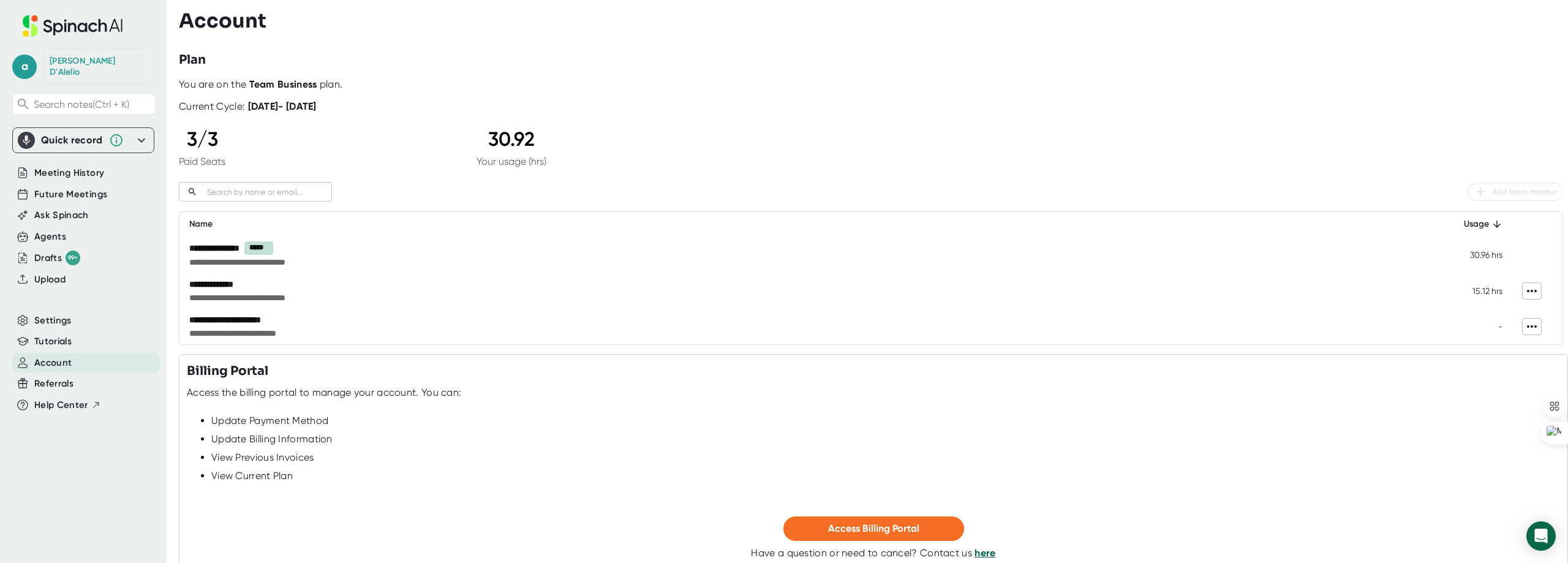
click at [1524, 334] on icon at bounding box center [1532, 326] width 15 height 15
click at [1532, 364] on div "Remove" at bounding box center [1530, 361] width 38 height 12
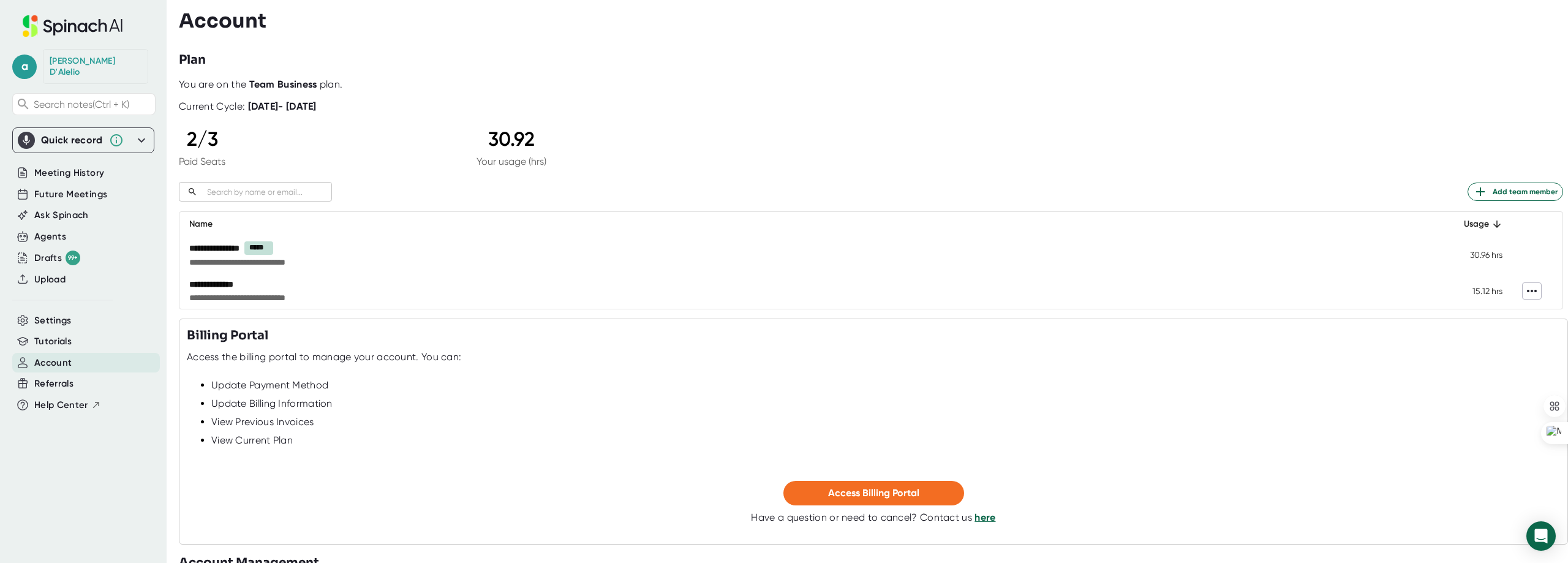
click at [1526, 299] on icon at bounding box center [1532, 291] width 15 height 15
click at [1524, 324] on div "Remove" at bounding box center [1530, 326] width 38 height 12
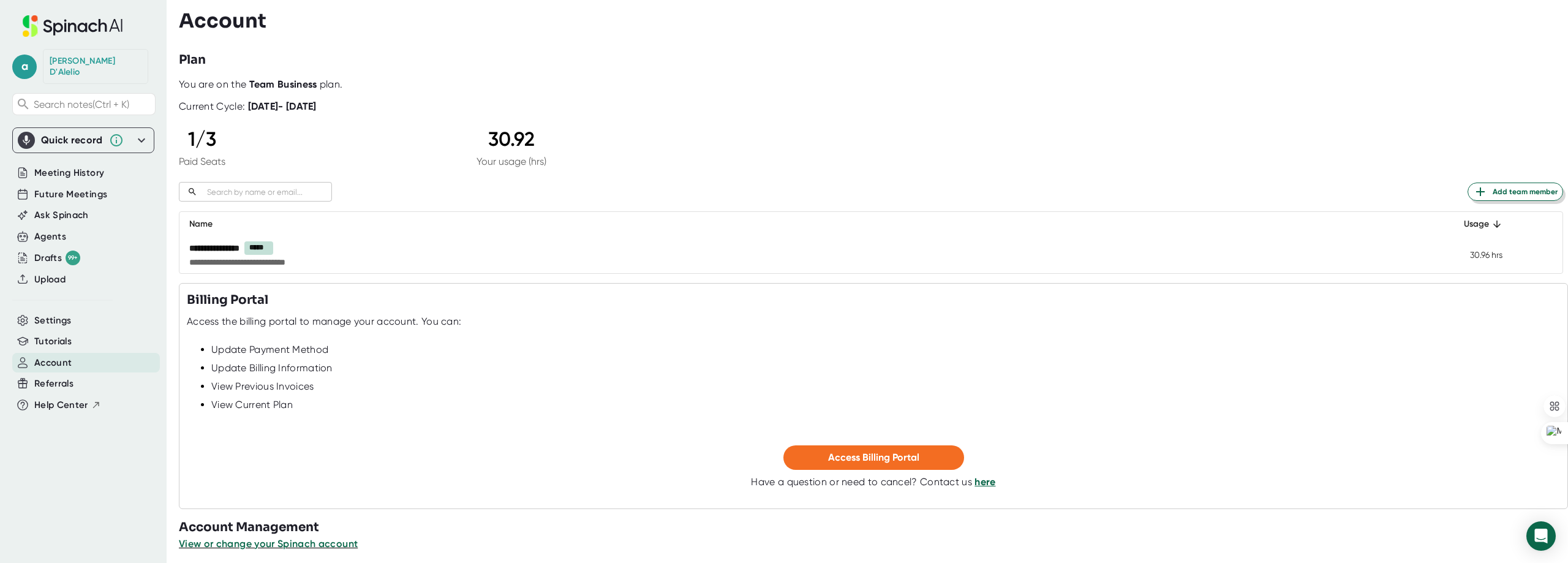
click at [1505, 199] on span "Add team member" at bounding box center [1516, 192] width 84 height 15
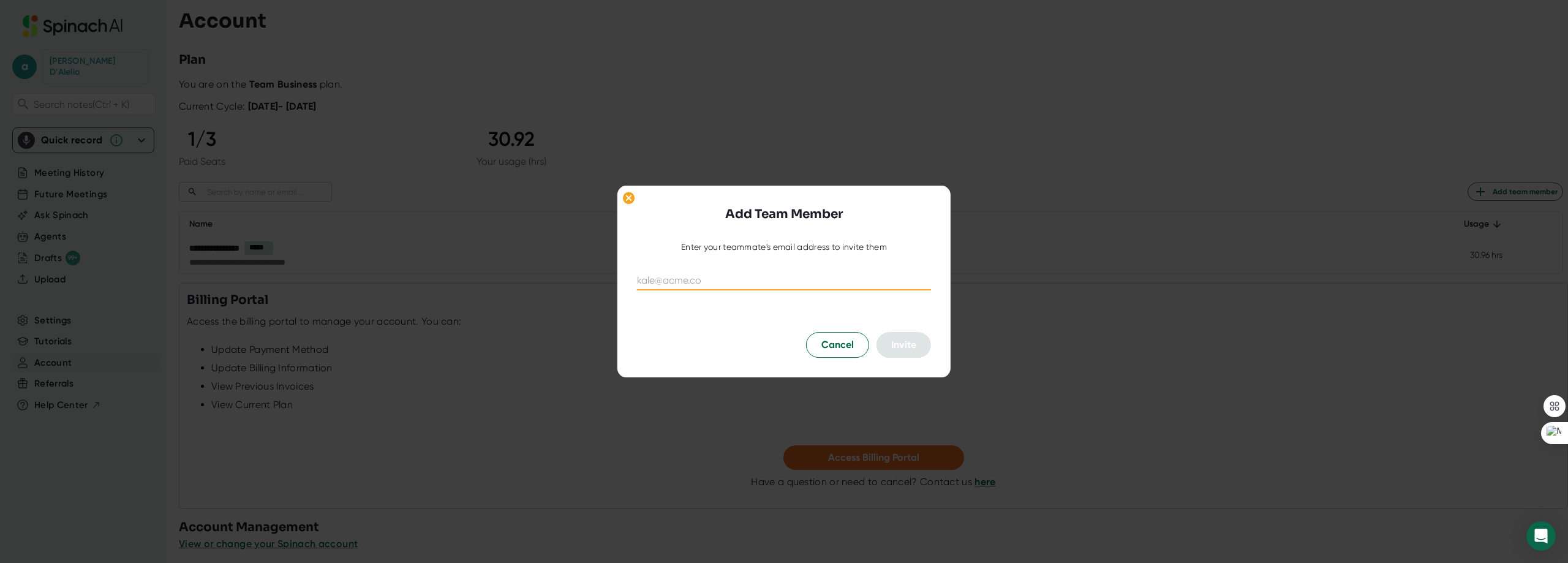
click at [758, 280] on input "email" at bounding box center [784, 280] width 294 height 20
type input "[EMAIL_ADDRESS][DOMAIN_NAME]"
click at [889, 346] on button "Invite" at bounding box center [904, 345] width 55 height 25
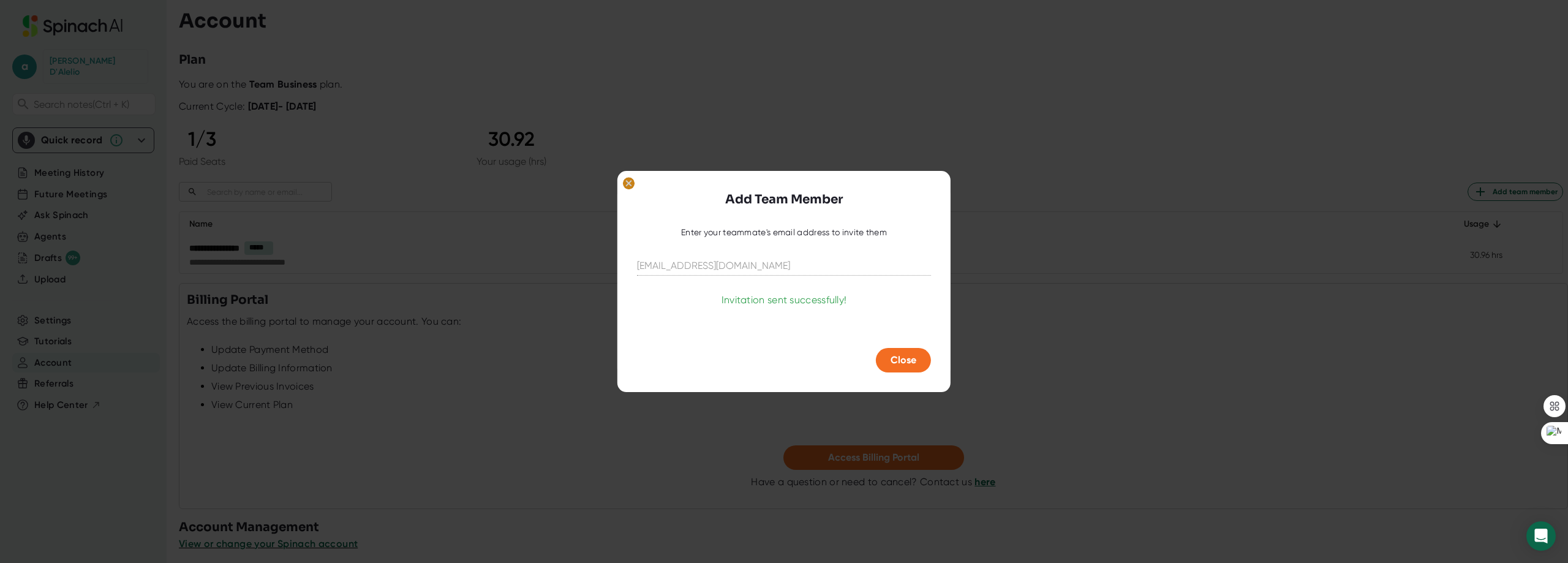
click at [627, 194] on icon at bounding box center [629, 197] width 6 height 6
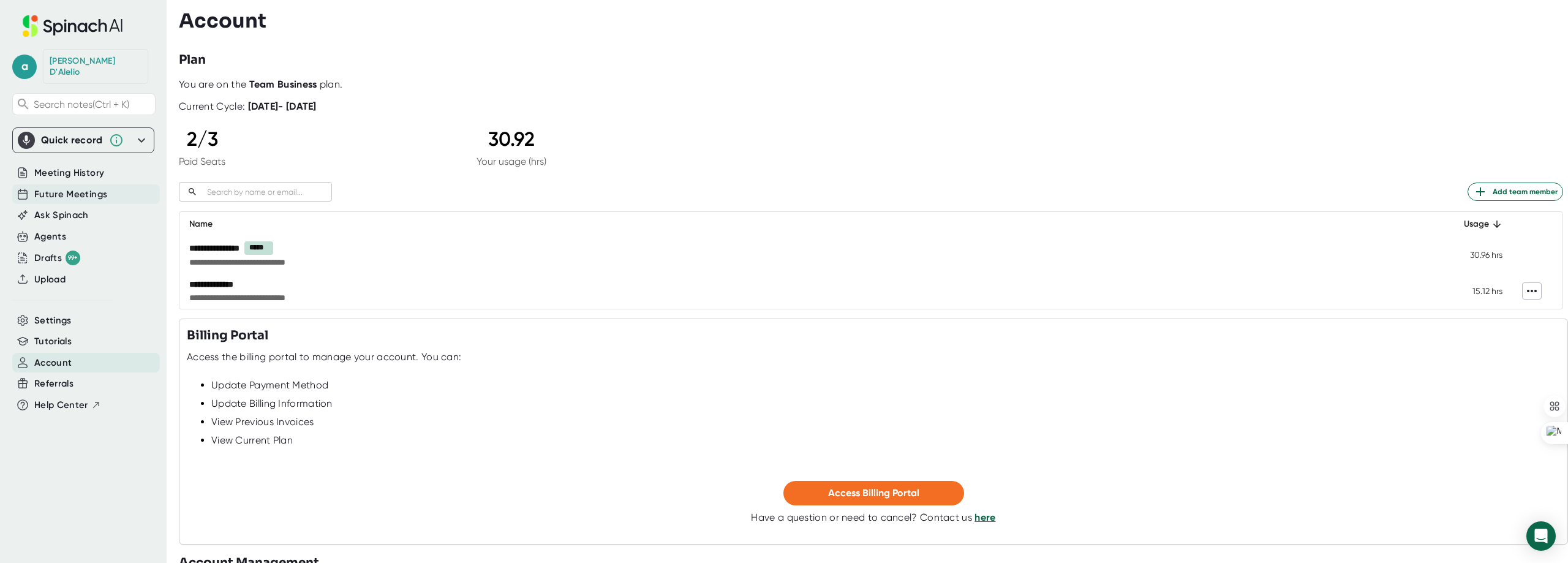
click at [68, 187] on span "Future Meetings" at bounding box center [71, 194] width 73 height 14
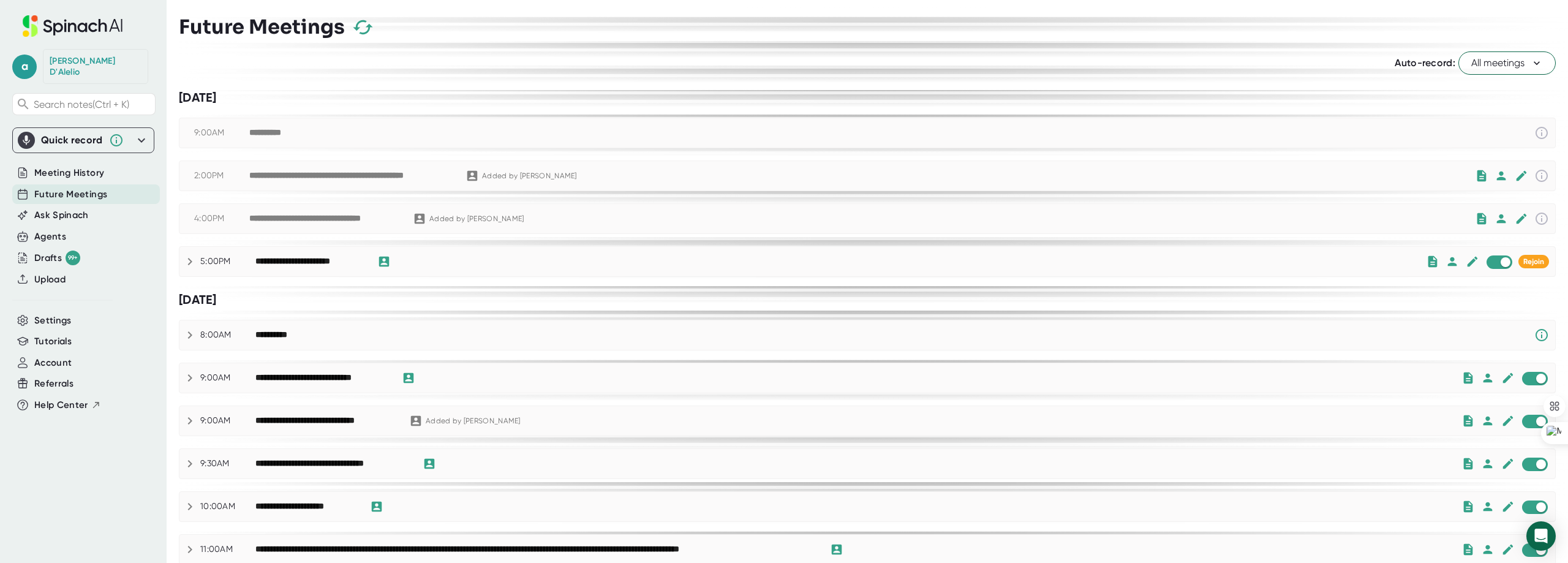
click at [318, 178] on div "**********" at bounding box center [351, 176] width 204 height 11
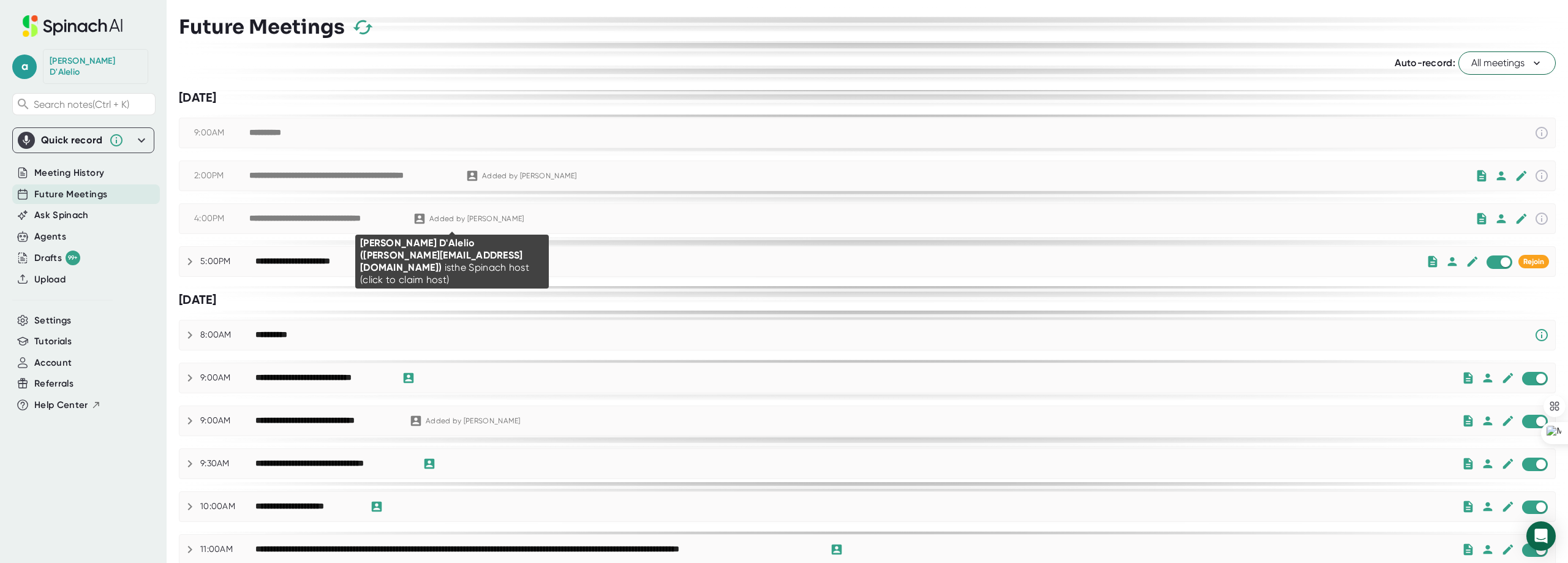
click at [441, 221] on div "Added by [PERSON_NAME]" at bounding box center [477, 218] width 95 height 9
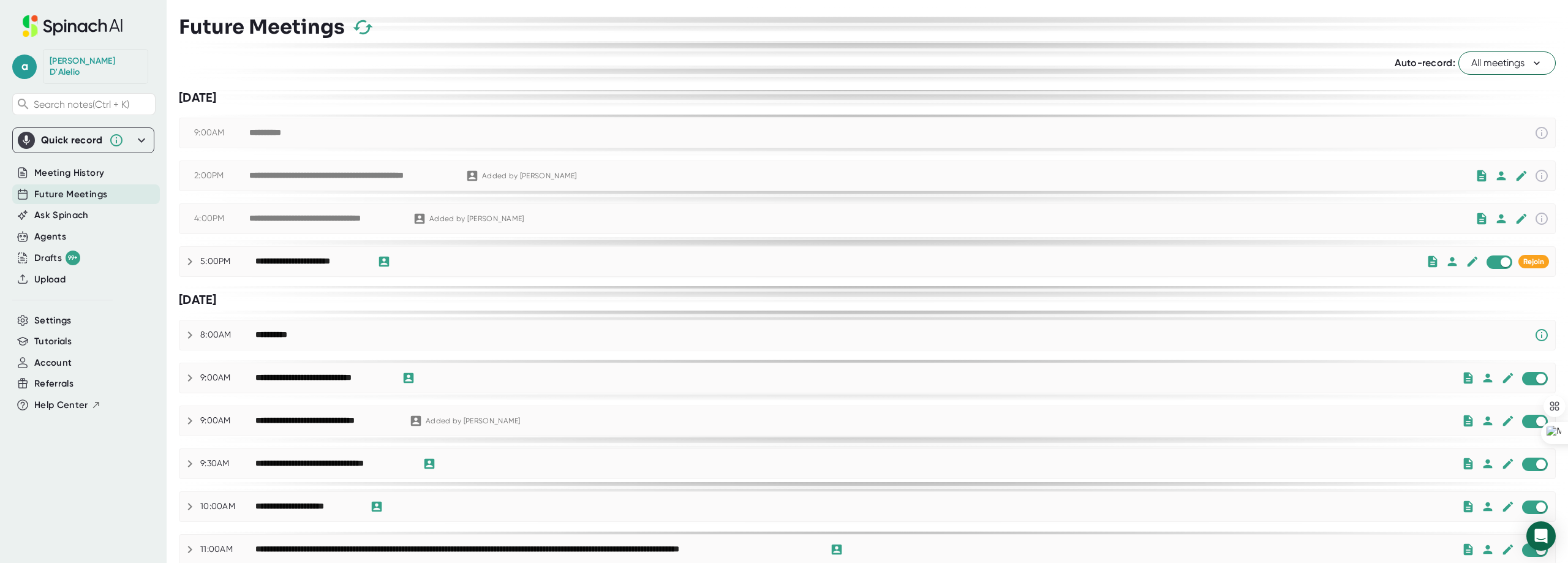
click at [357, 223] on div "**********" at bounding box center [325, 218] width 151 height 11
click at [357, 218] on div "**********" at bounding box center [325, 218] width 151 height 11
click at [1465, 217] on div "**********" at bounding box center [862, 218] width 1226 height 15
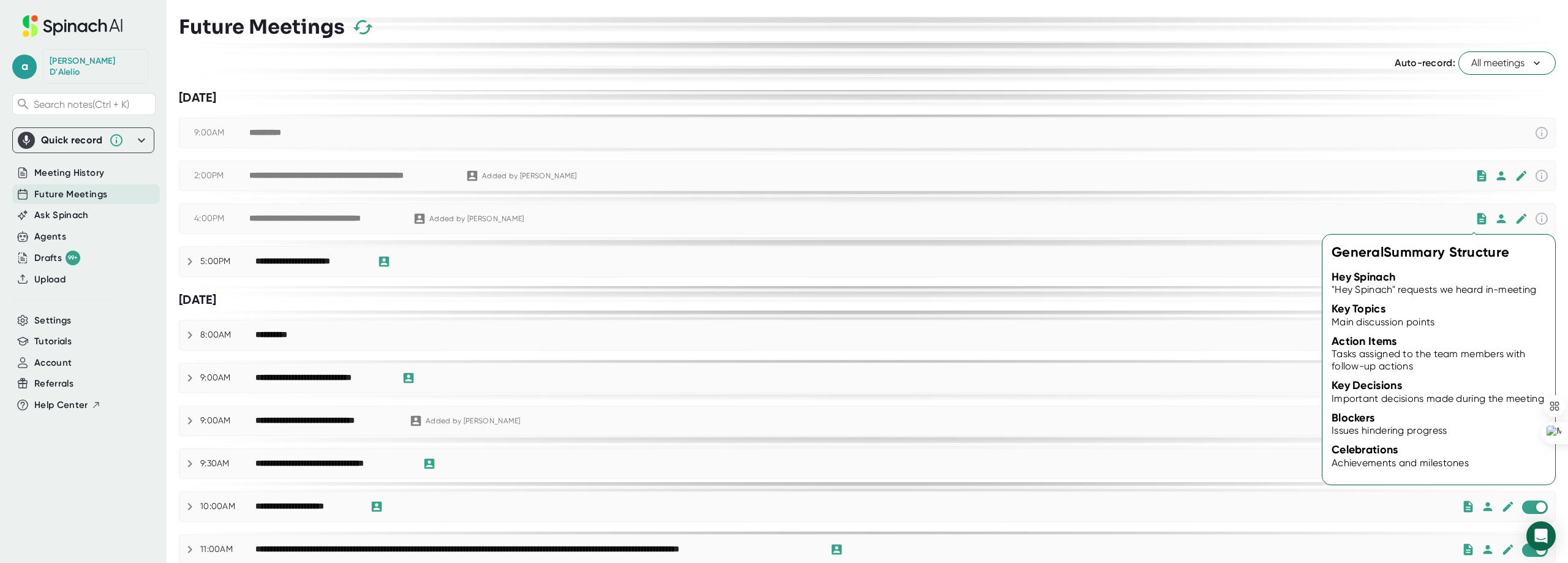
click at [1478, 218] on icon at bounding box center [1482, 218] width 9 height 11
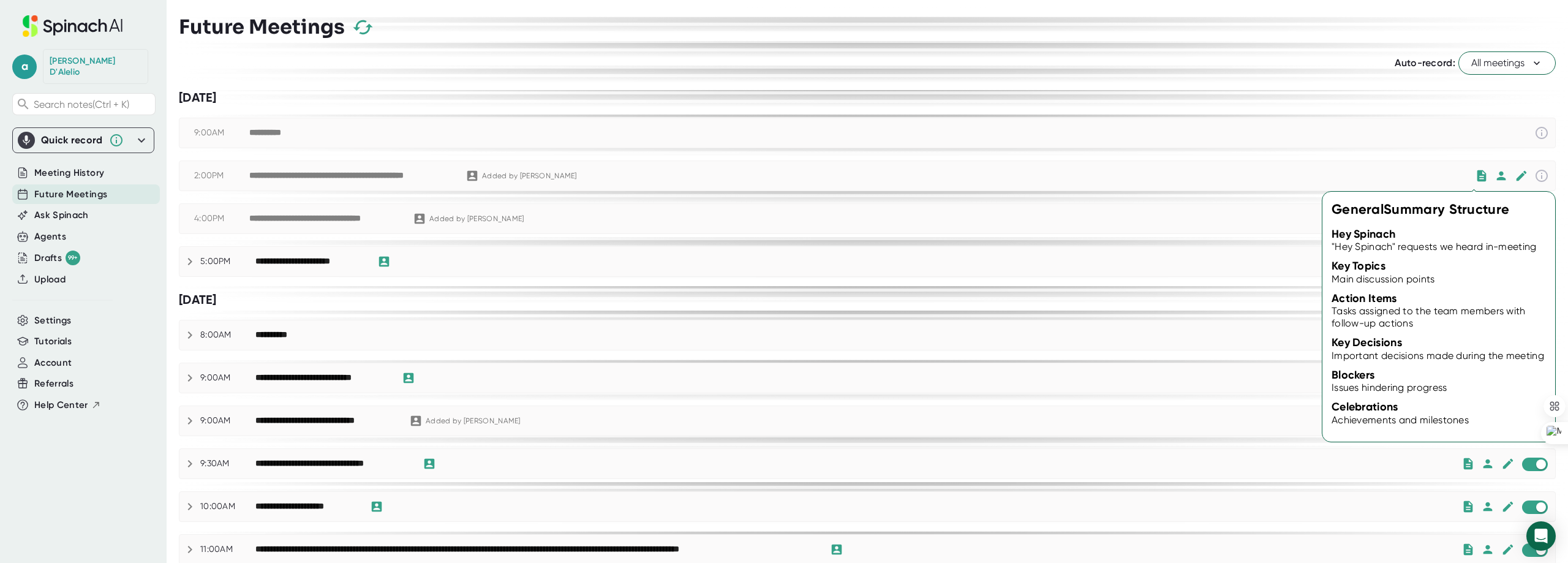
click at [1475, 179] on icon at bounding box center [1481, 176] width 14 height 14
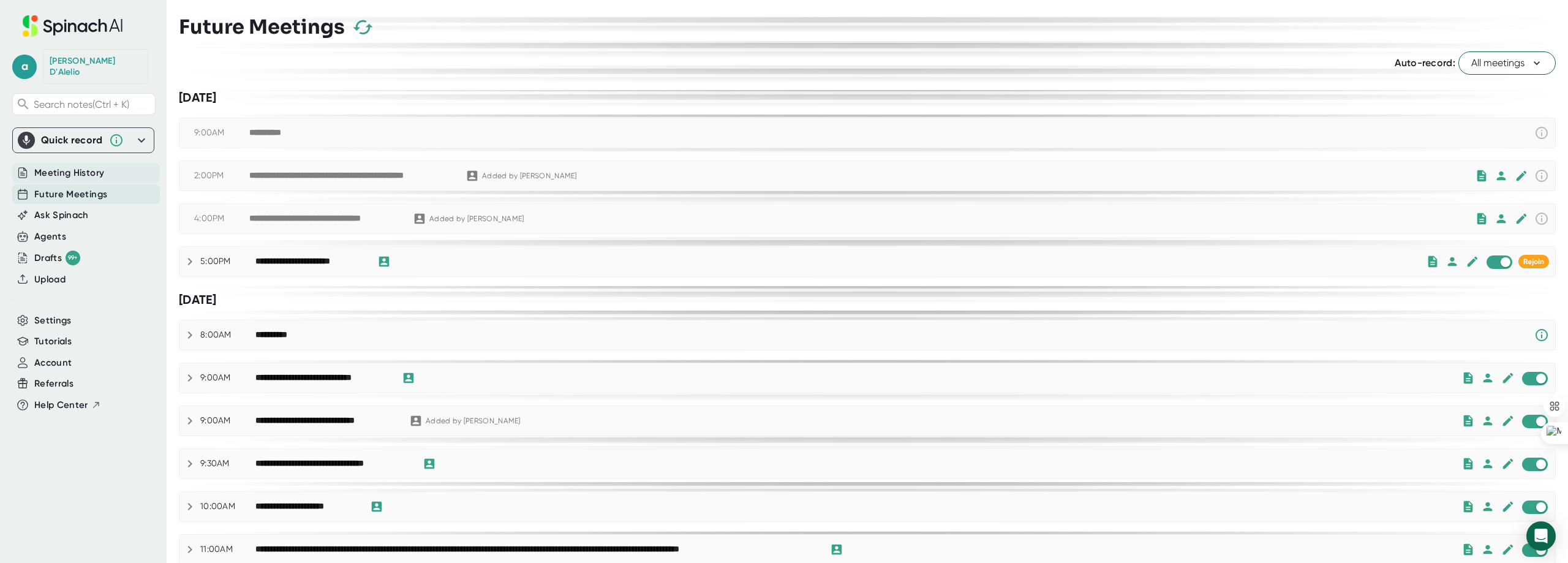
click at [85, 166] on span "Meeting History" at bounding box center [69, 173] width 70 height 14
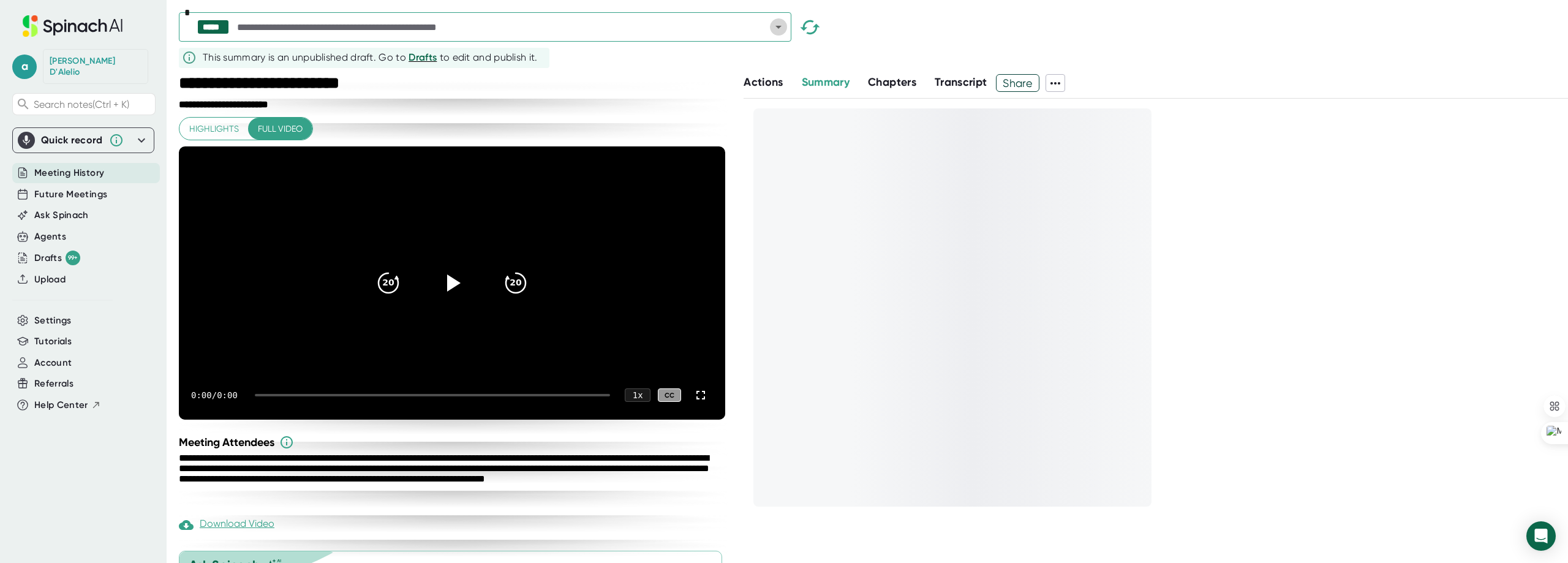
click at [779, 33] on icon "Open" at bounding box center [779, 27] width 15 height 15
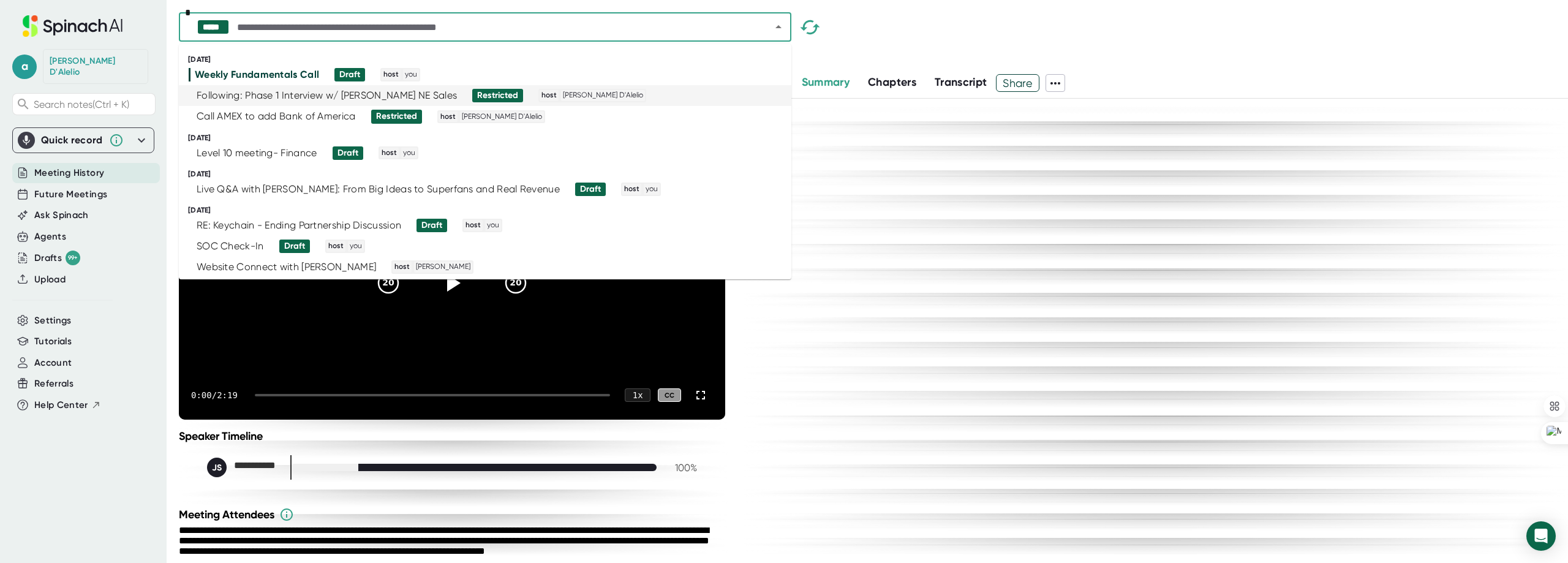
click at [605, 92] on div "Following: Phase 1 Interview w/ [PERSON_NAME] NE Sales Restricted host [PERSON_…" at bounding box center [480, 95] width 583 height 14
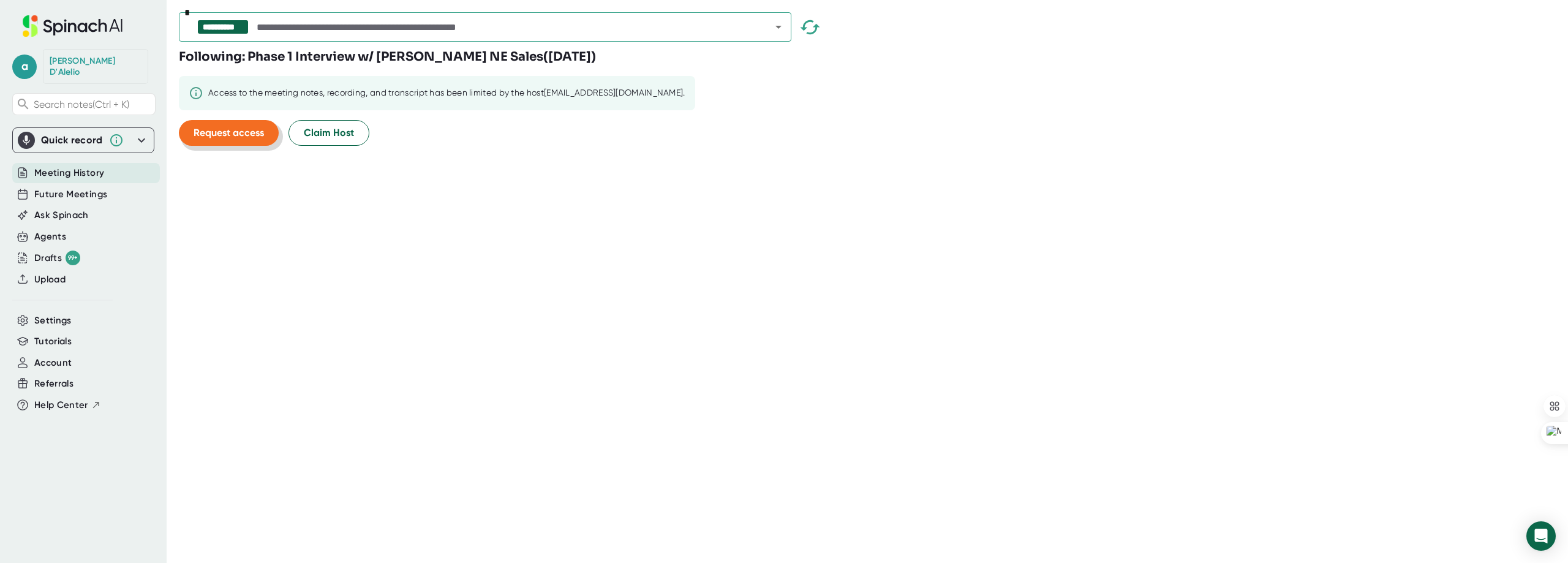
click at [221, 137] on span "Request access" at bounding box center [229, 133] width 71 height 12
click at [341, 133] on span "Claim Host" at bounding box center [328, 133] width 50 height 15
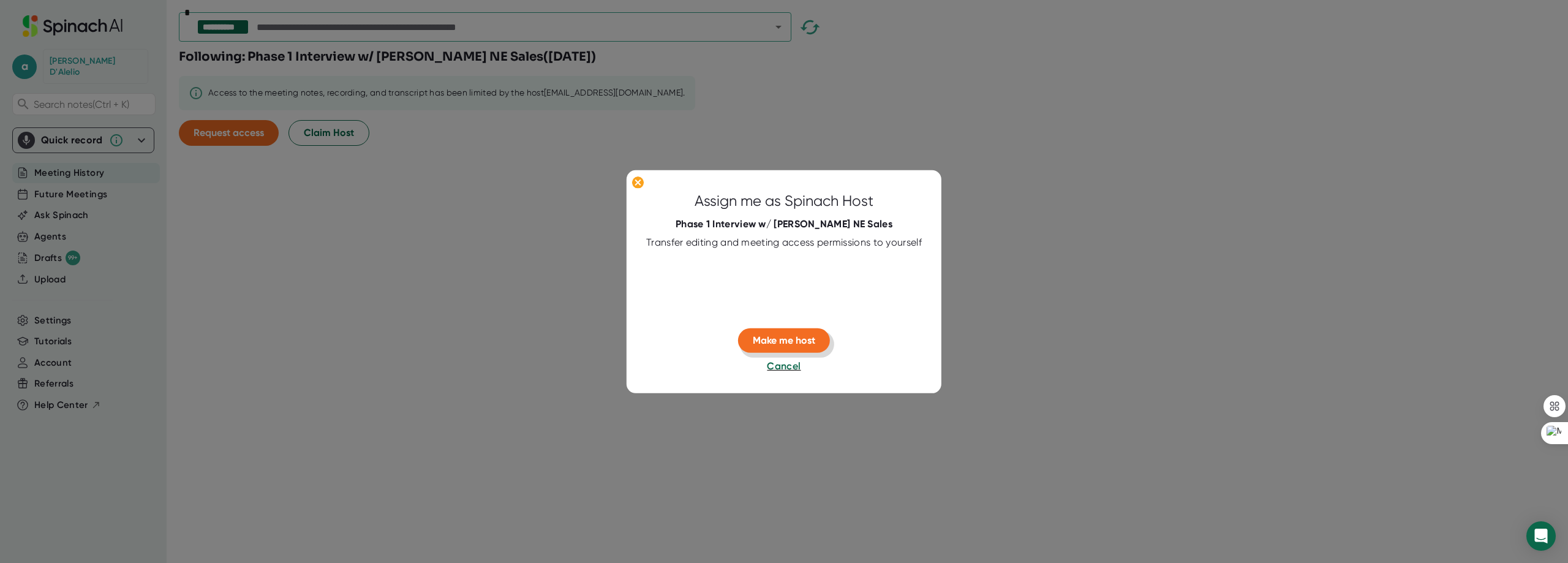
click at [765, 345] on span "Make me host" at bounding box center [784, 340] width 63 height 12
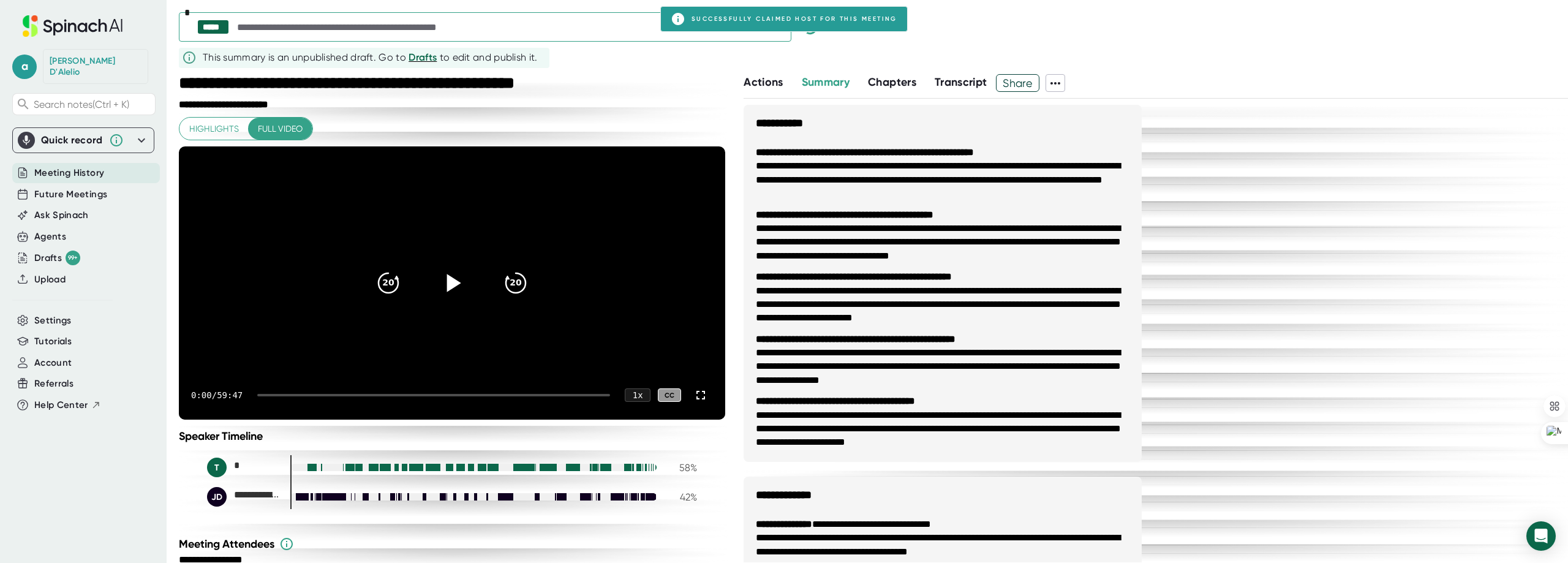
click at [447, 291] on icon at bounding box center [454, 283] width 14 height 17
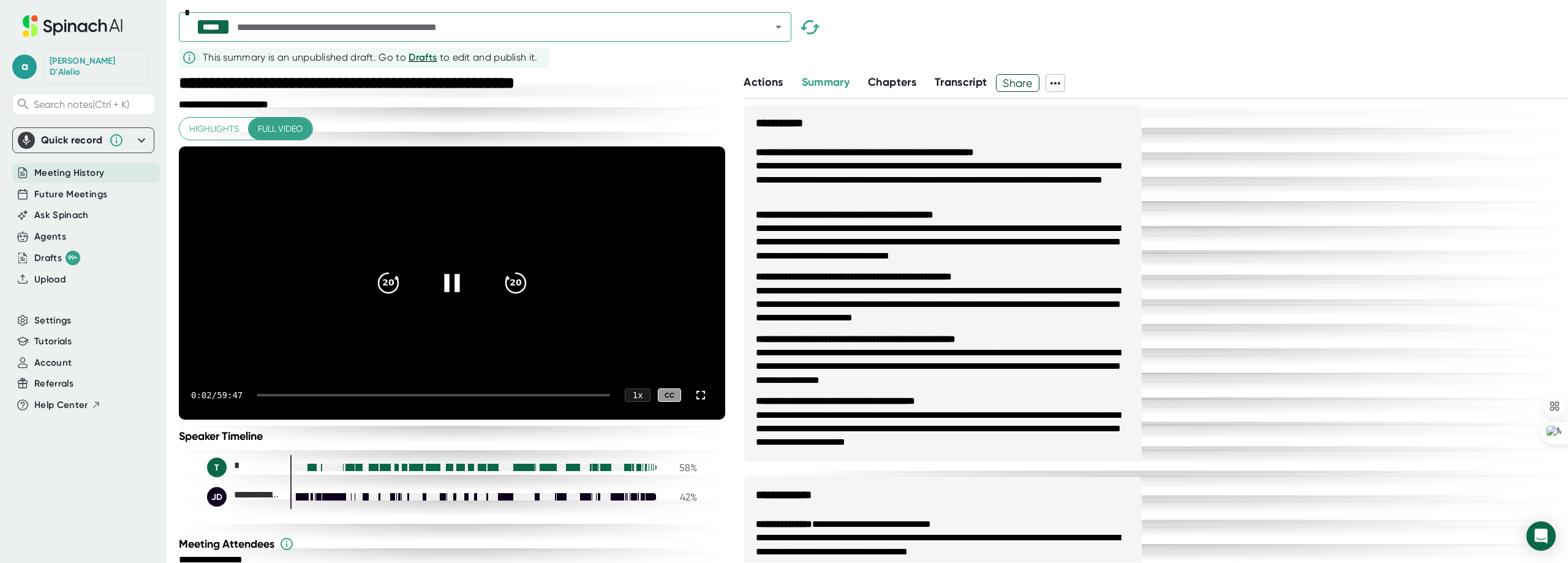
click at [269, 396] on div at bounding box center [433, 395] width 352 height 2
click at [283, 396] on div at bounding box center [433, 395] width 352 height 2
click at [775, 29] on icon "Open" at bounding box center [779, 27] width 15 height 15
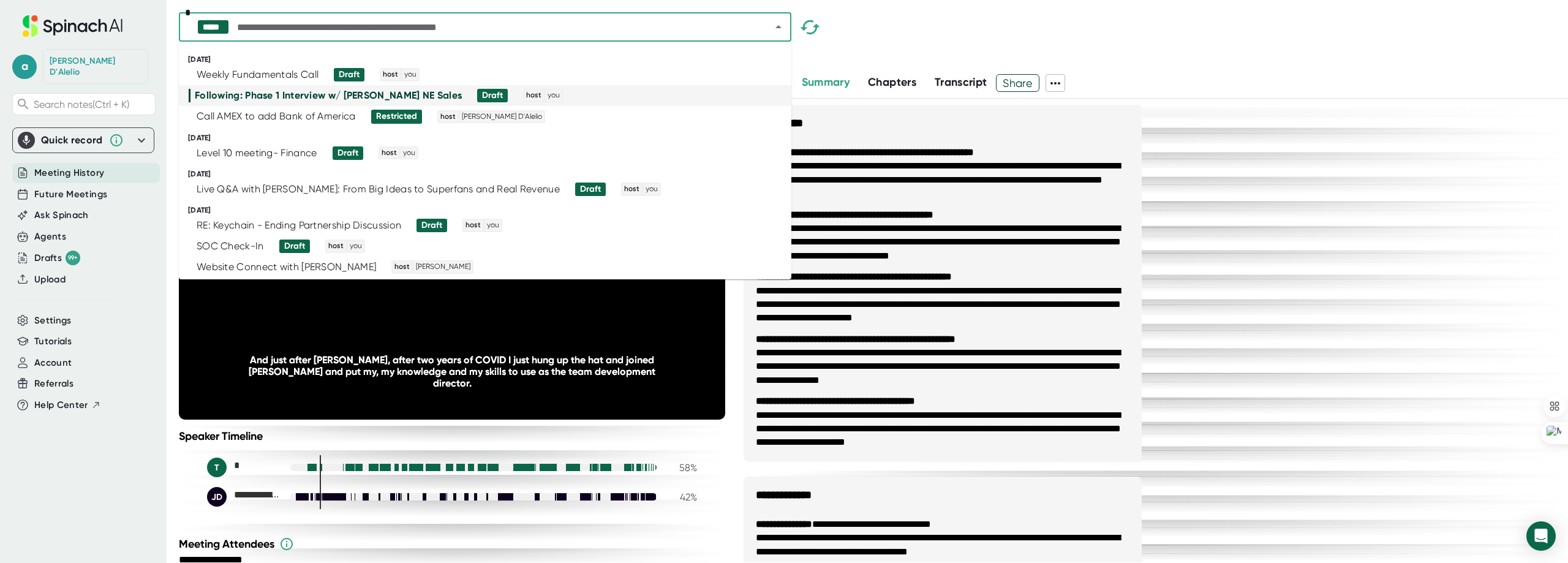
click at [73, 169] on span "Meeting History" at bounding box center [69, 173] width 70 height 14
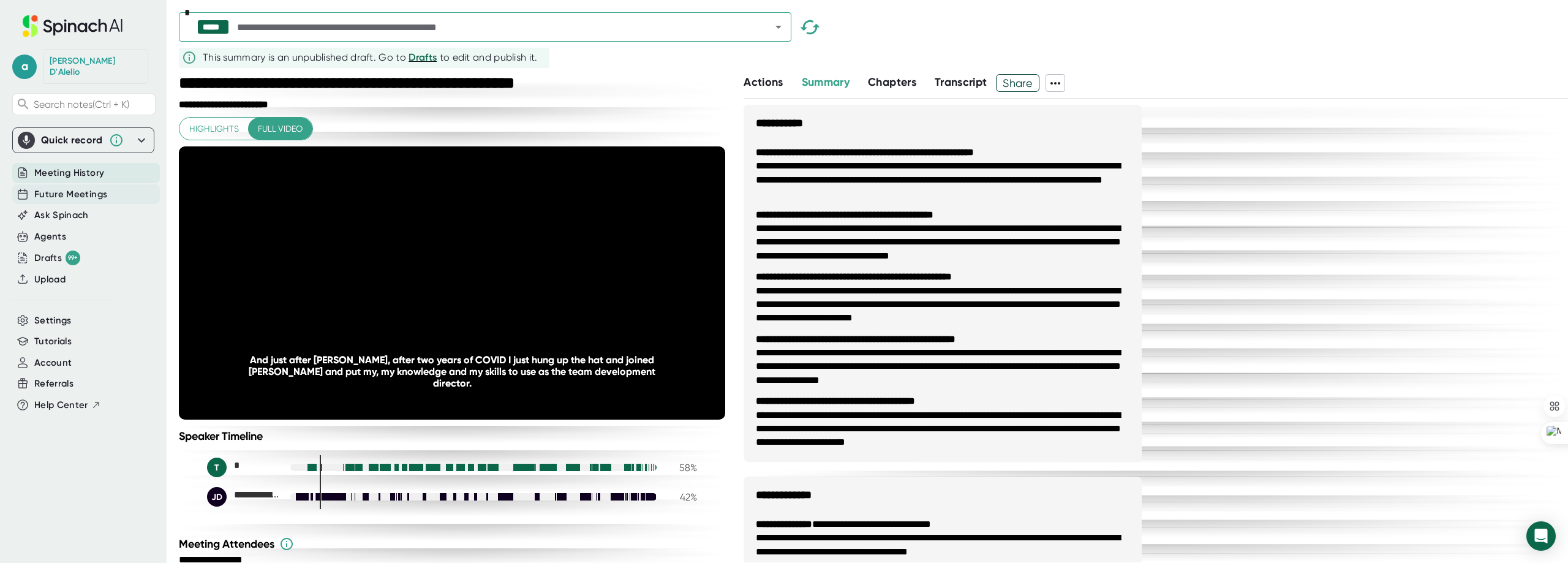
click at [71, 187] on span "Future Meetings" at bounding box center [71, 194] width 73 height 14
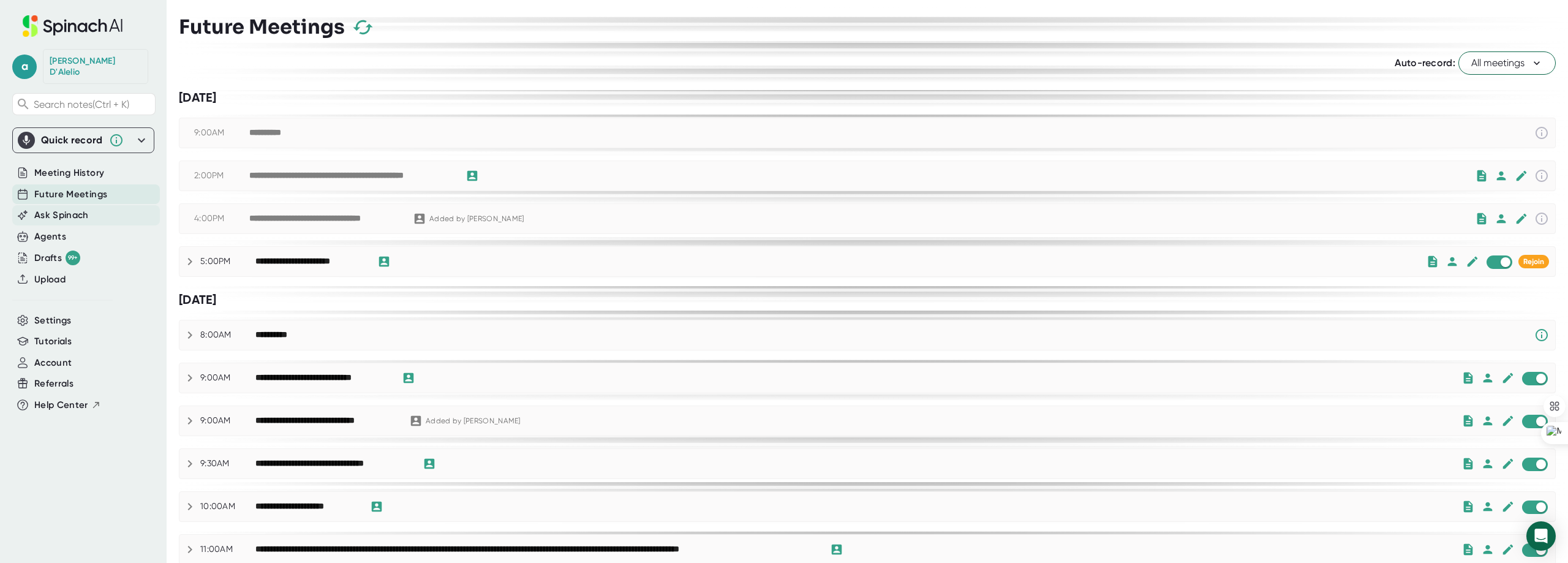
click at [62, 208] on span "Ask Spinach" at bounding box center [61, 215] width 55 height 14
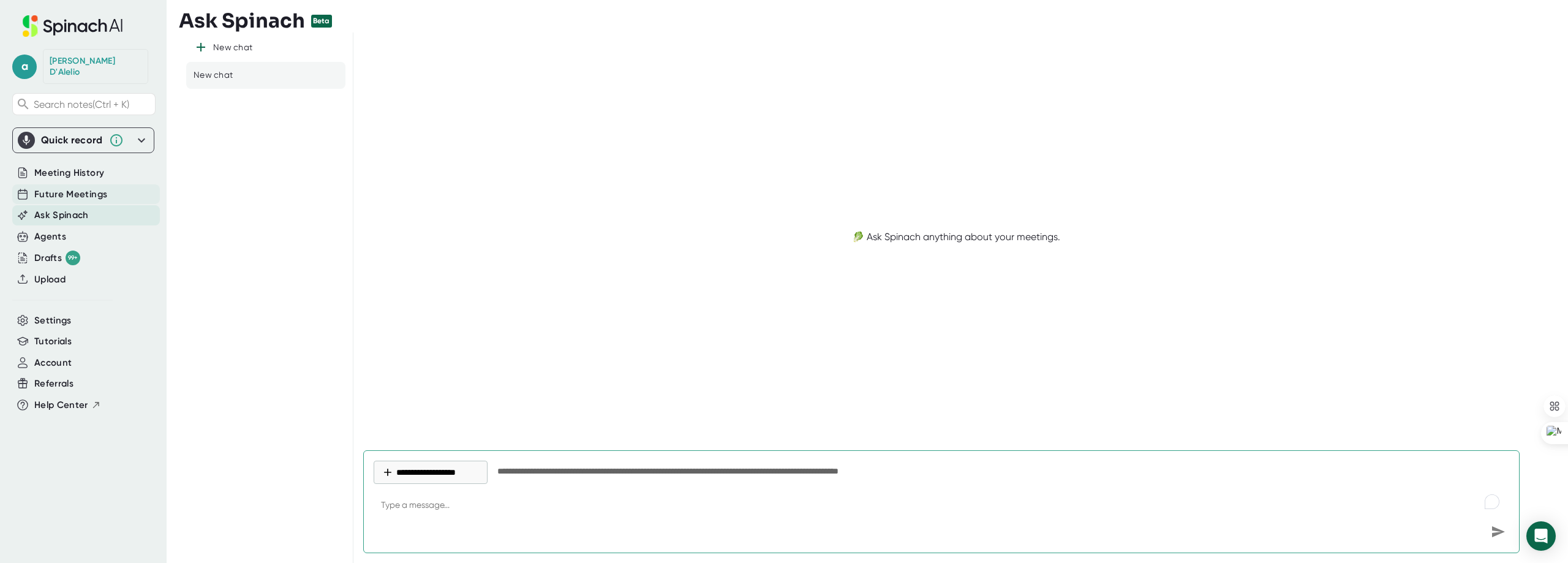
type textarea "x"
click at [58, 187] on span "Future Meetings" at bounding box center [71, 194] width 73 height 14
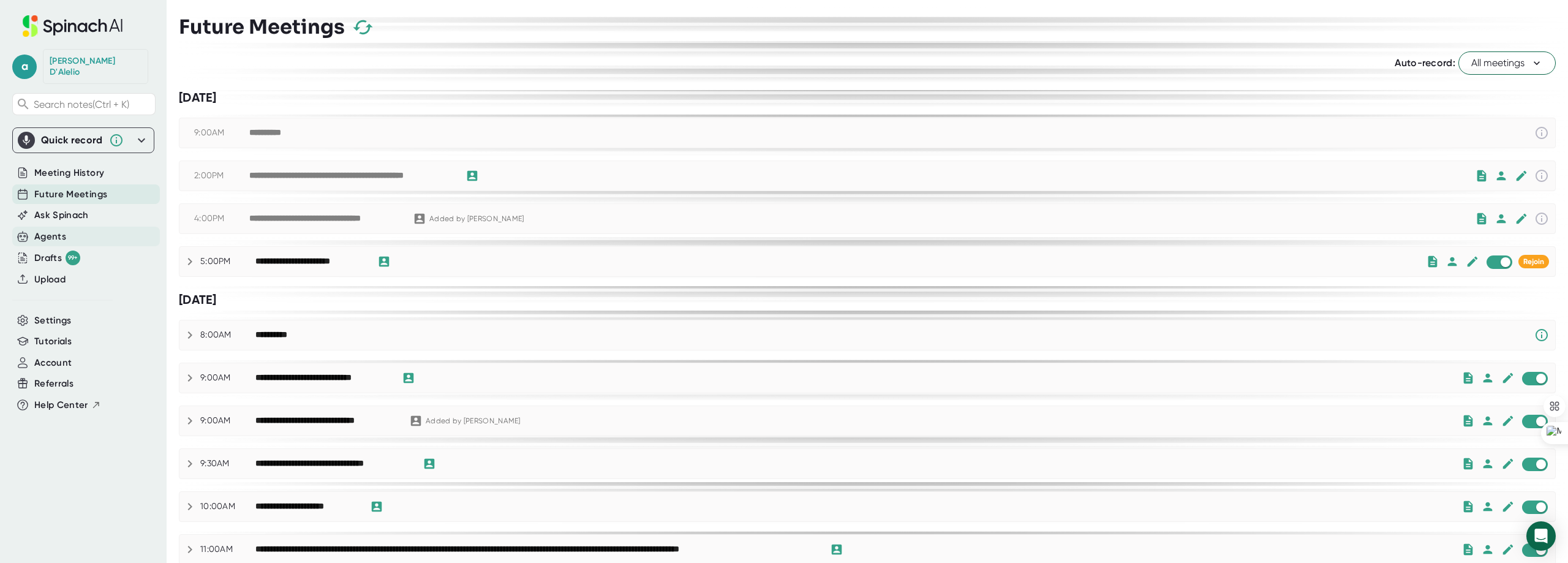
click at [48, 229] on div "Agents" at bounding box center [50, 236] width 32 height 14
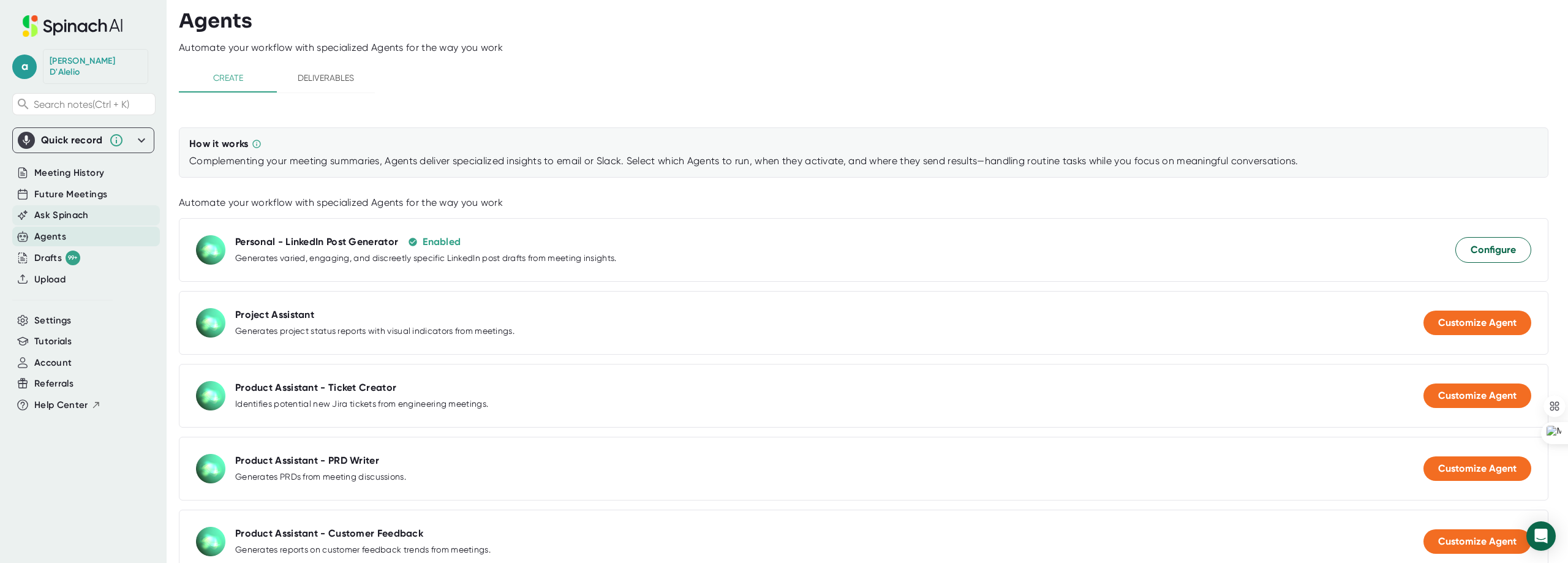
click at [48, 208] on span "Ask Spinach" at bounding box center [61, 215] width 55 height 14
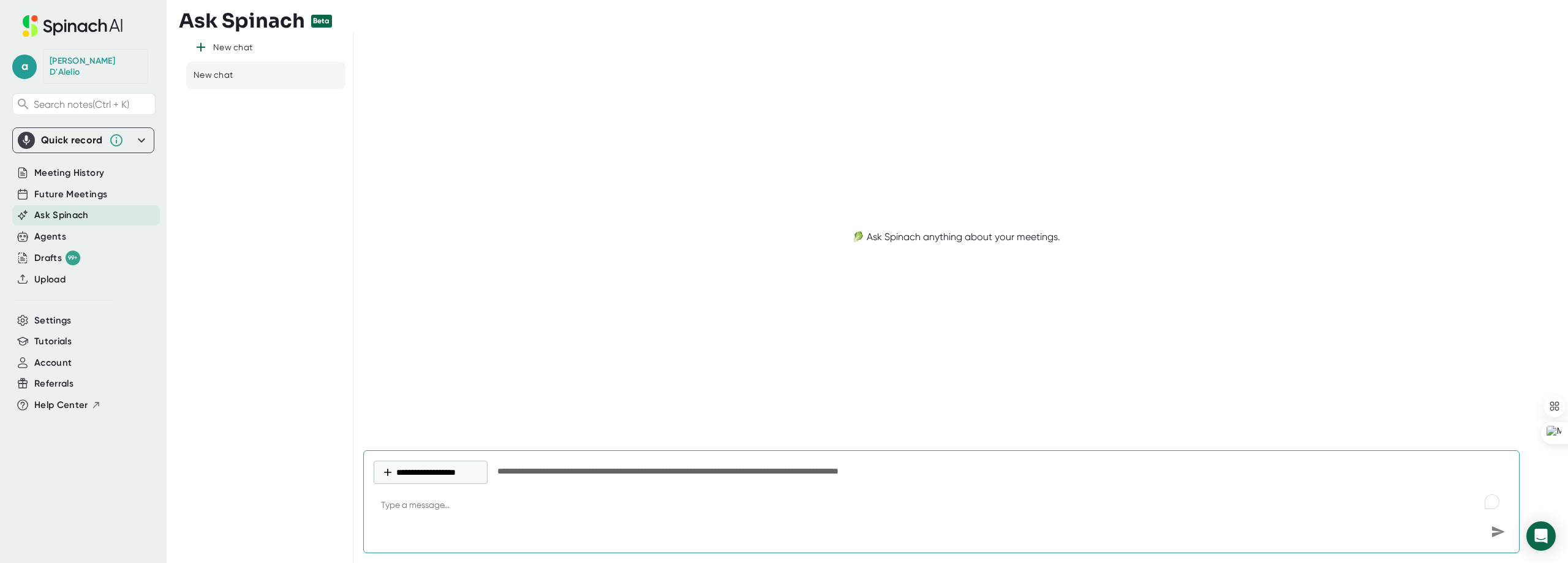
type textarea "x"
click at [50, 191] on div "Future Meetings" at bounding box center [86, 194] width 148 height 20
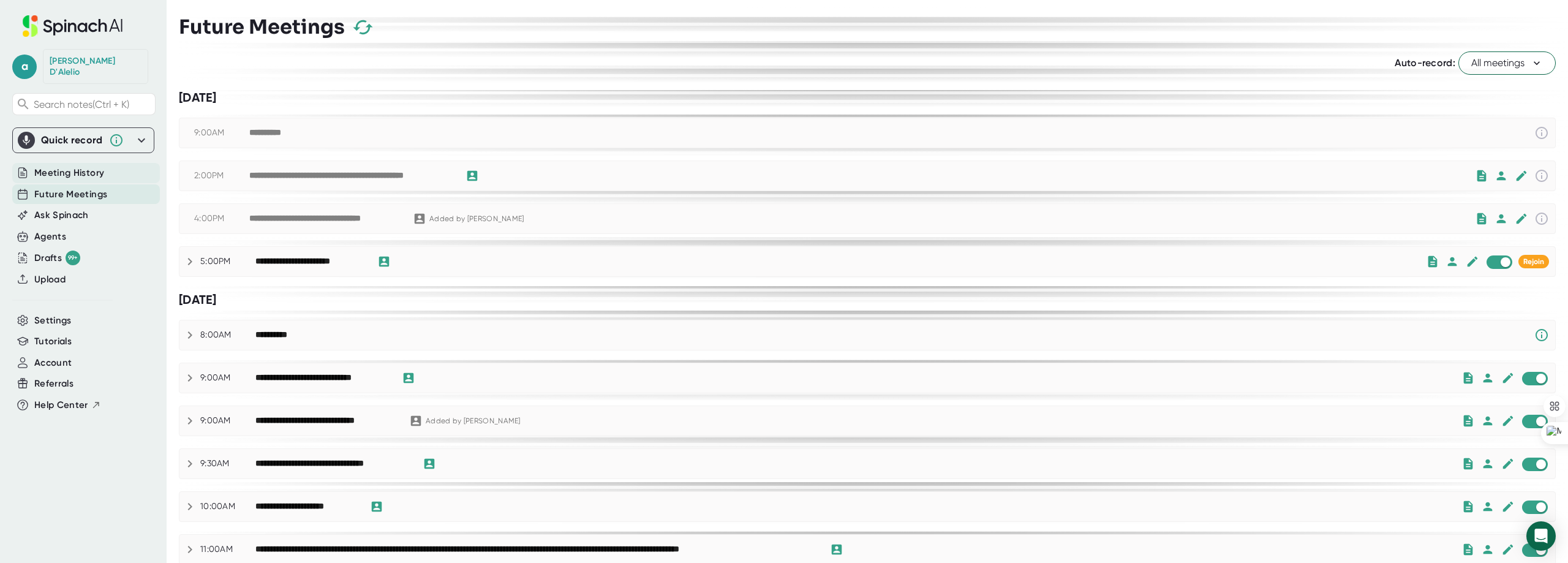
click at [68, 168] on span "Meeting History" at bounding box center [69, 173] width 70 height 14
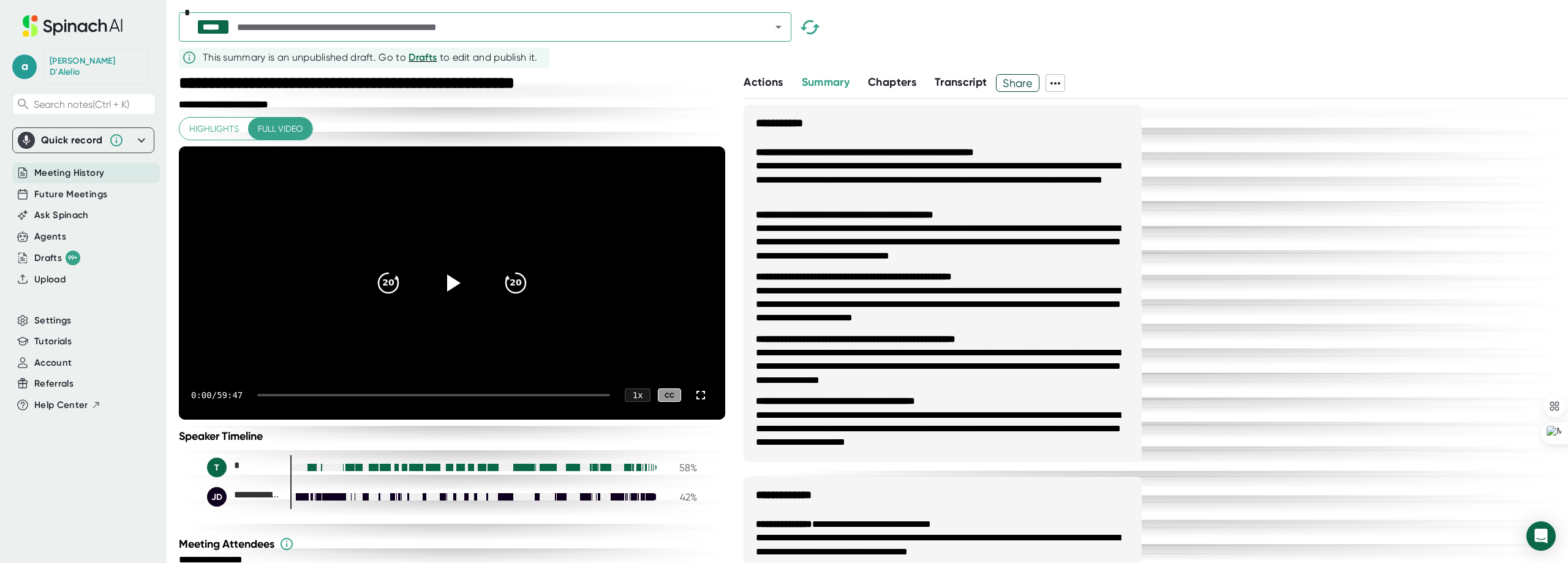
click at [777, 26] on icon "Open" at bounding box center [779, 27] width 6 height 3
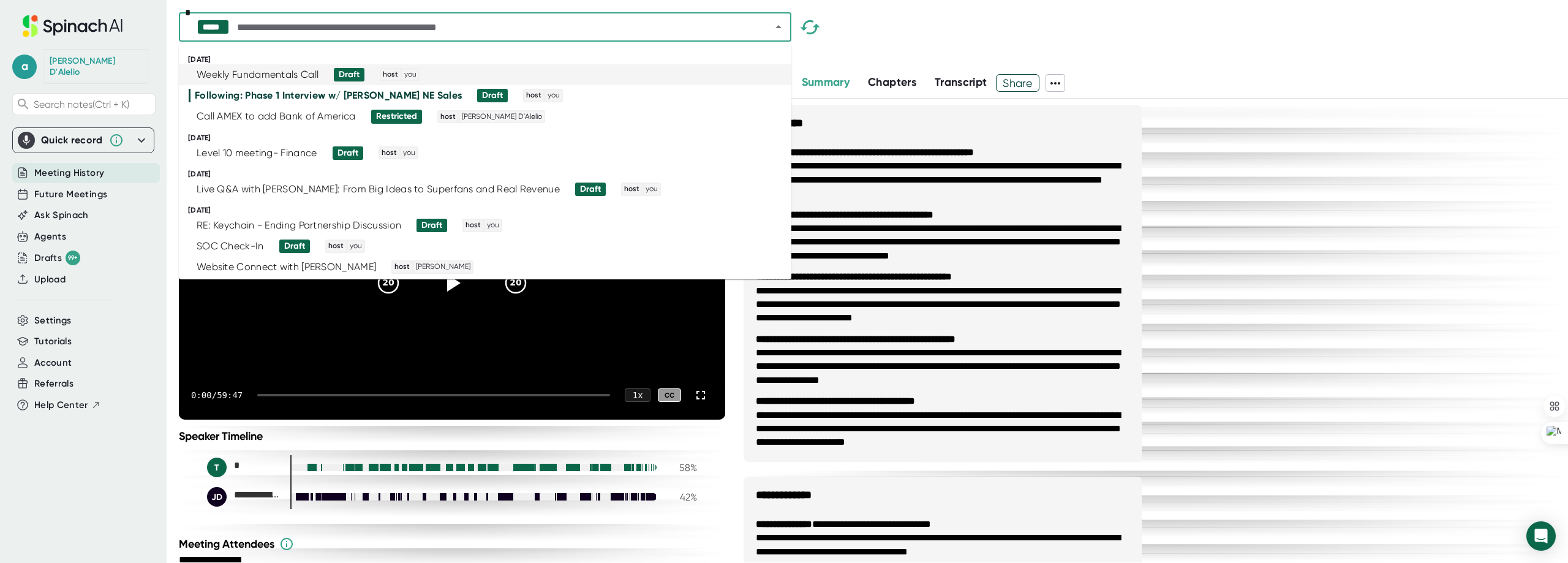
click at [457, 71] on div "Weekly Fundamentals Call Draft host you" at bounding box center [480, 74] width 583 height 14
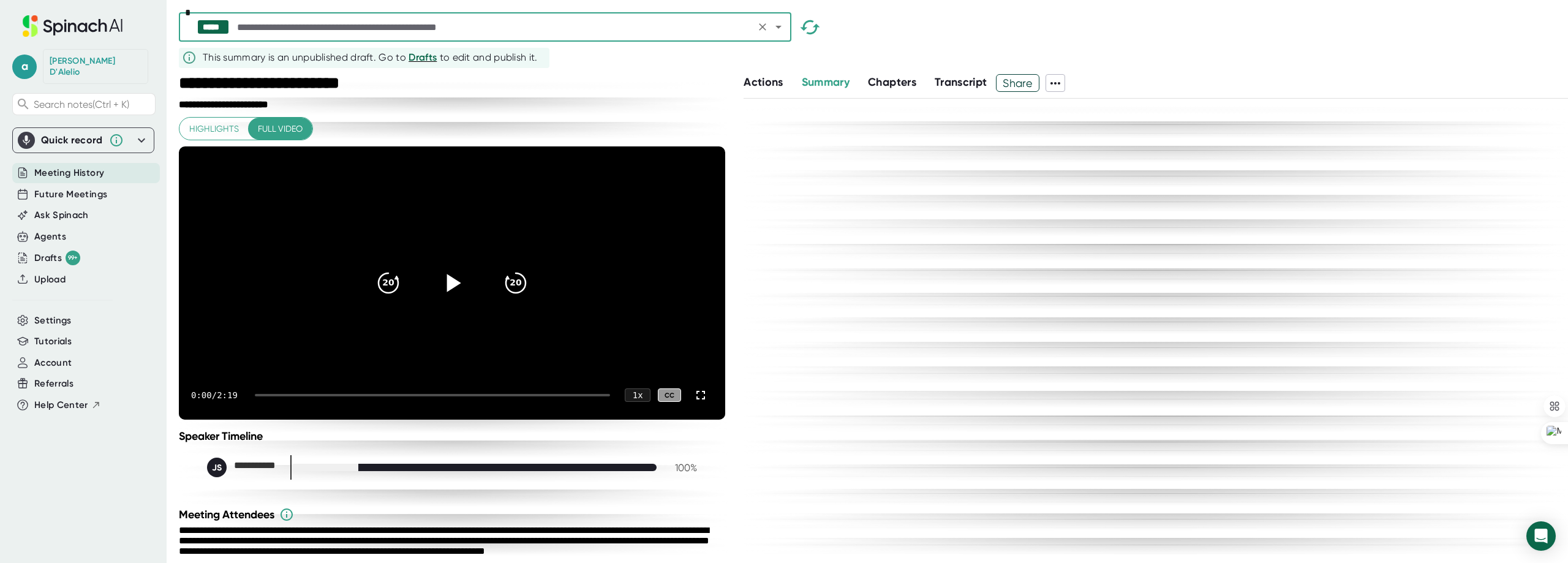
click at [451, 299] on icon at bounding box center [452, 283] width 31 height 31
click at [324, 420] on div "0:00 / 2:19 1 x CC" at bounding box center [452, 395] width 546 height 49
click at [379, 104] on div "**********" at bounding box center [454, 106] width 549 height 15
click at [65, 187] on span "Future Meetings" at bounding box center [71, 194] width 73 height 14
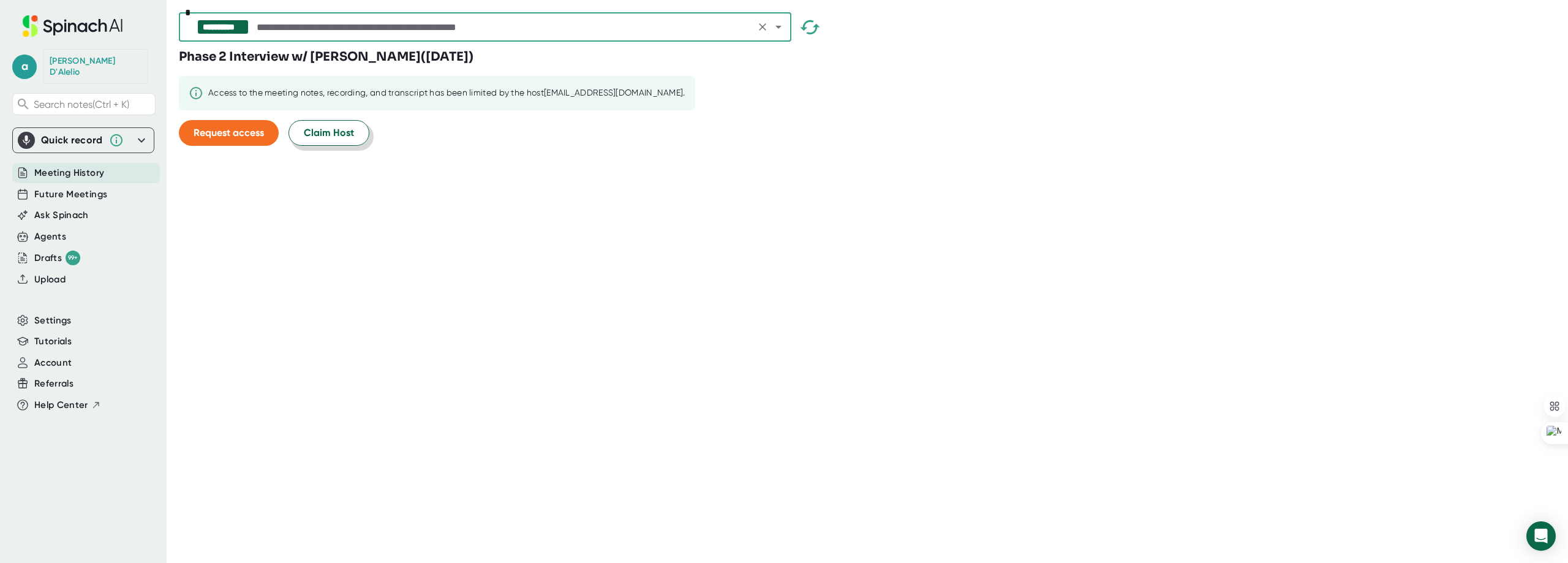
click at [341, 135] on span "Claim Host" at bounding box center [328, 133] width 50 height 15
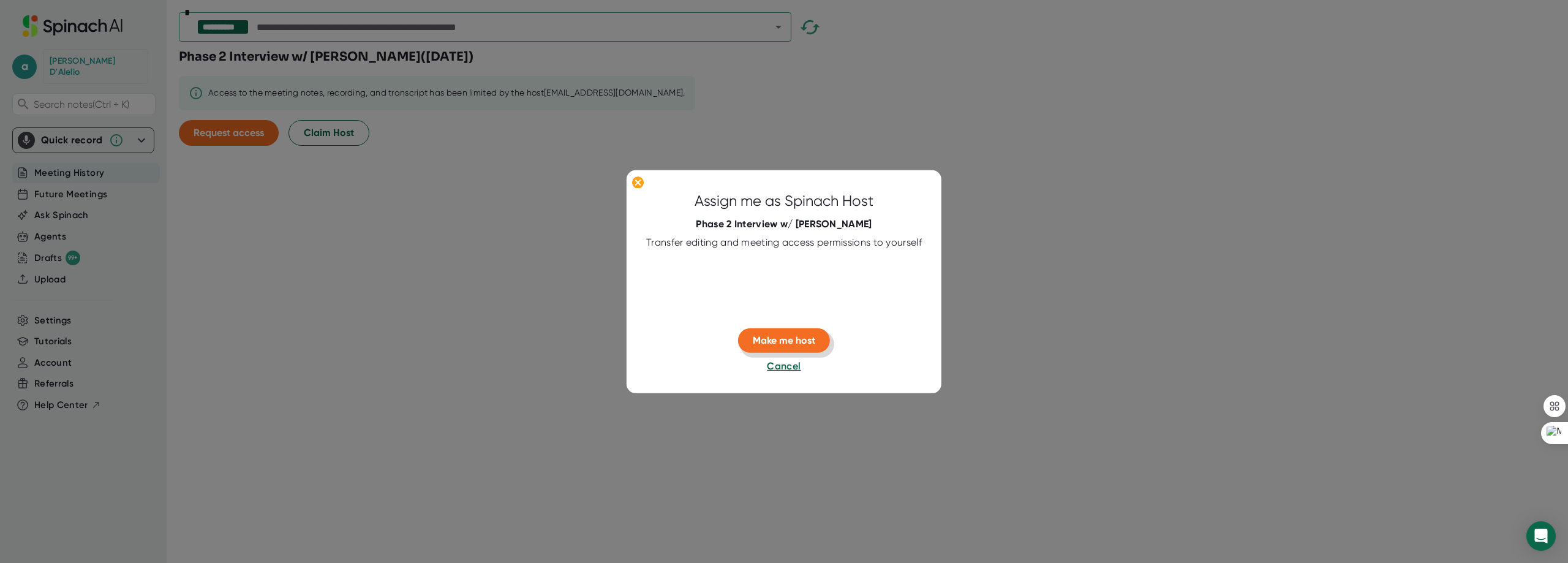
click at [757, 343] on span "Make me host" at bounding box center [784, 340] width 63 height 12
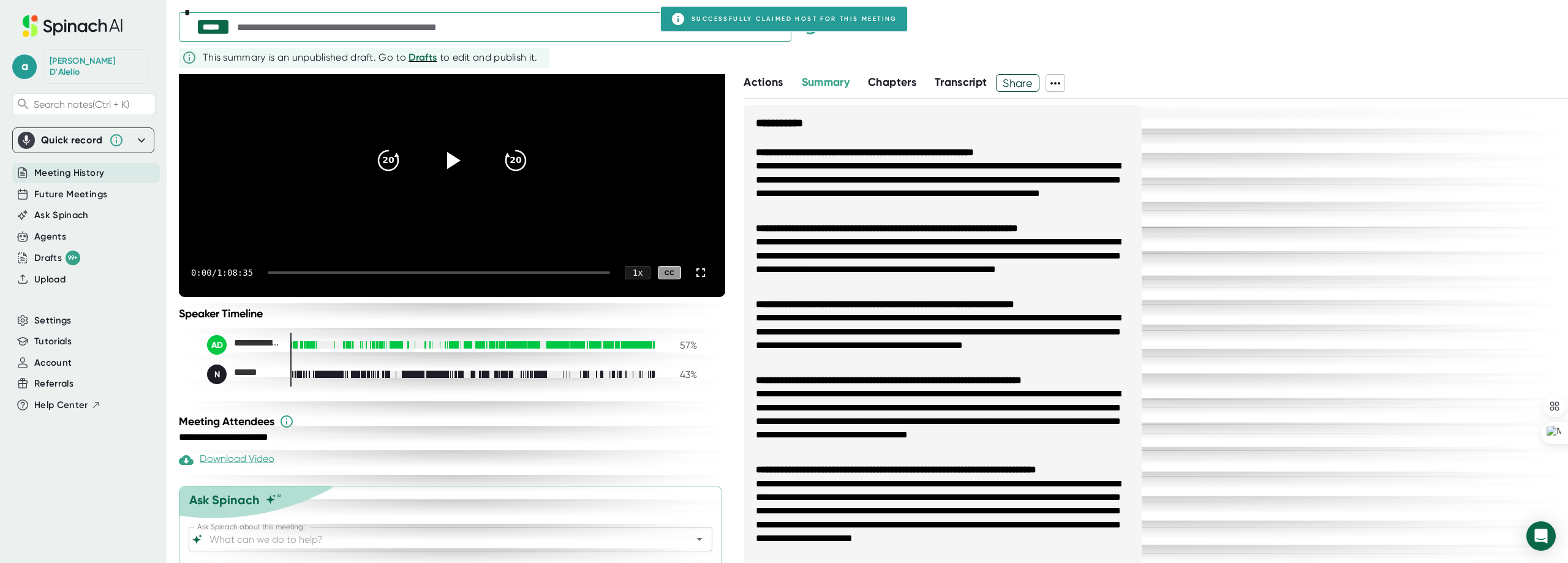
scroll to position [194, 0]
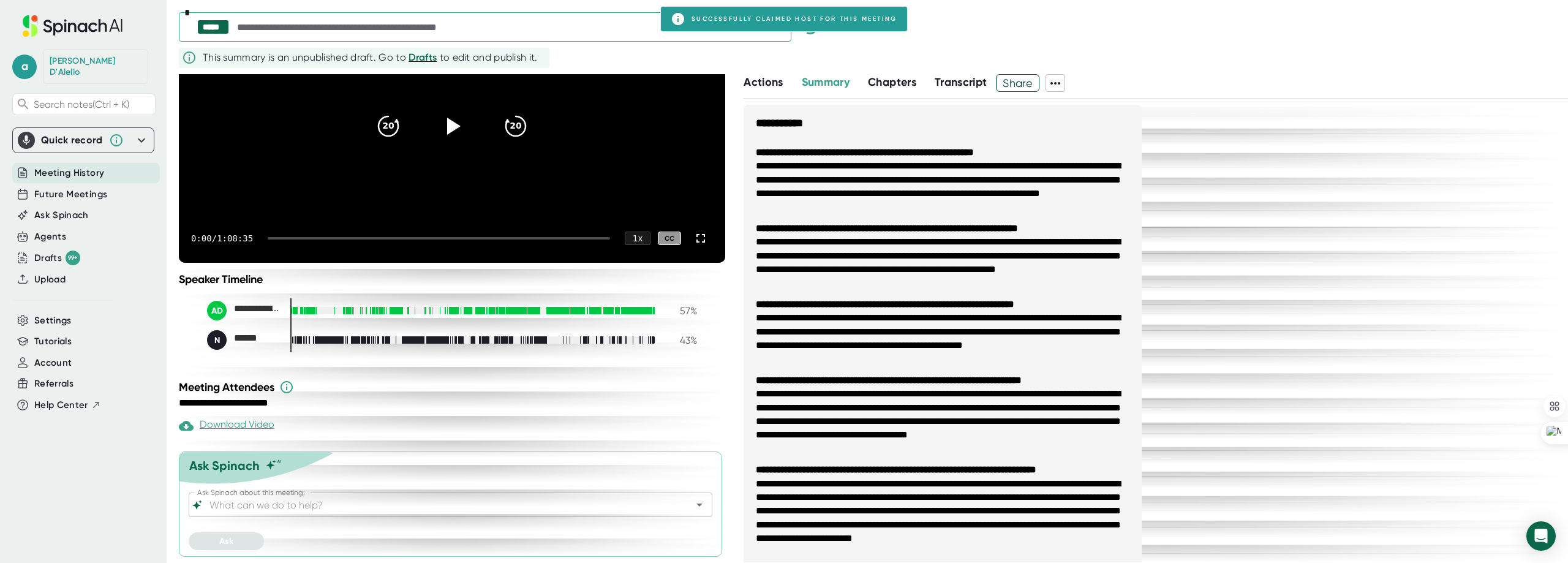
click at [496, 496] on div "Ask Spinach about this meeting:" at bounding box center [450, 505] width 524 height 25
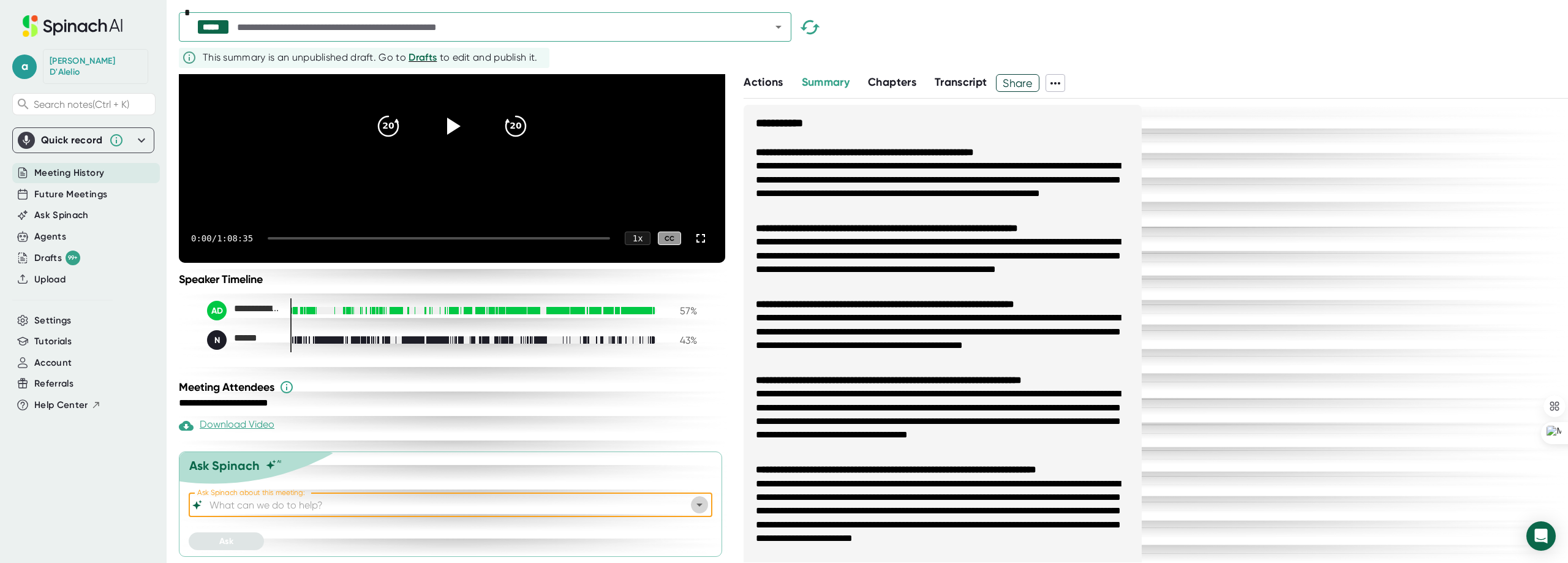
click at [692, 506] on icon "Open" at bounding box center [699, 505] width 15 height 15
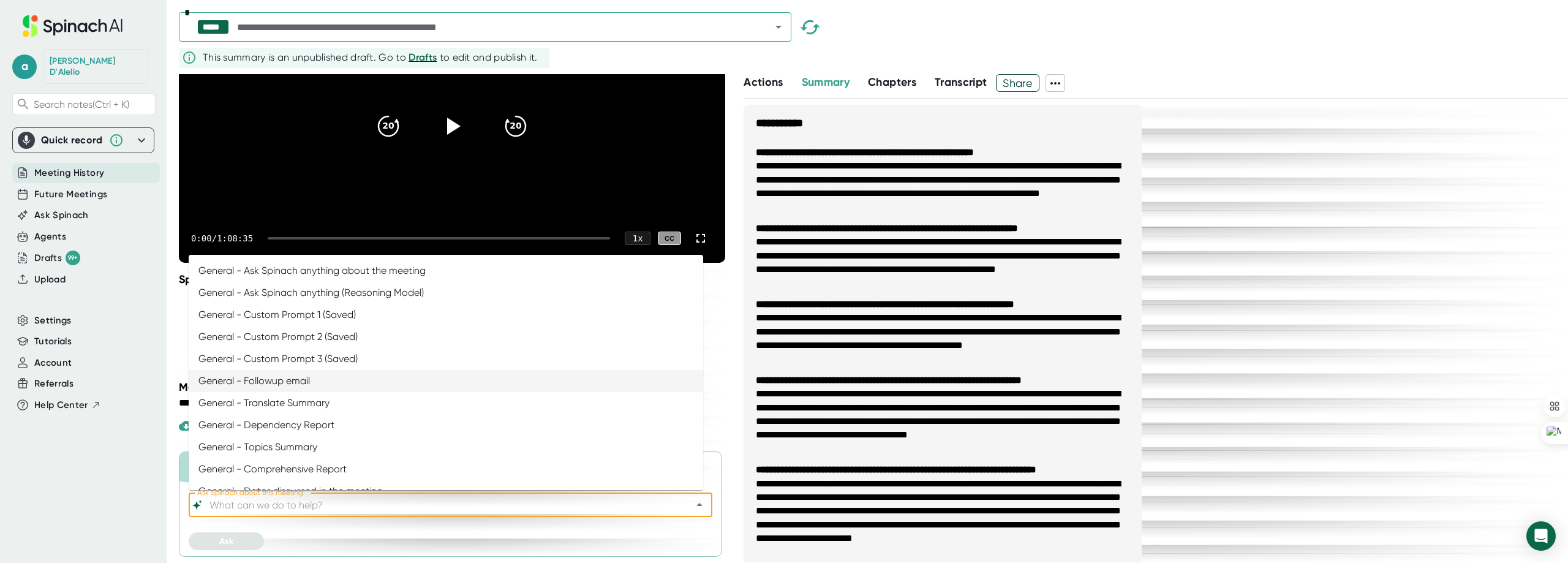
click at [375, 384] on li "General - Followup email" at bounding box center [446, 381] width 515 height 22
type input "General - Followup email"
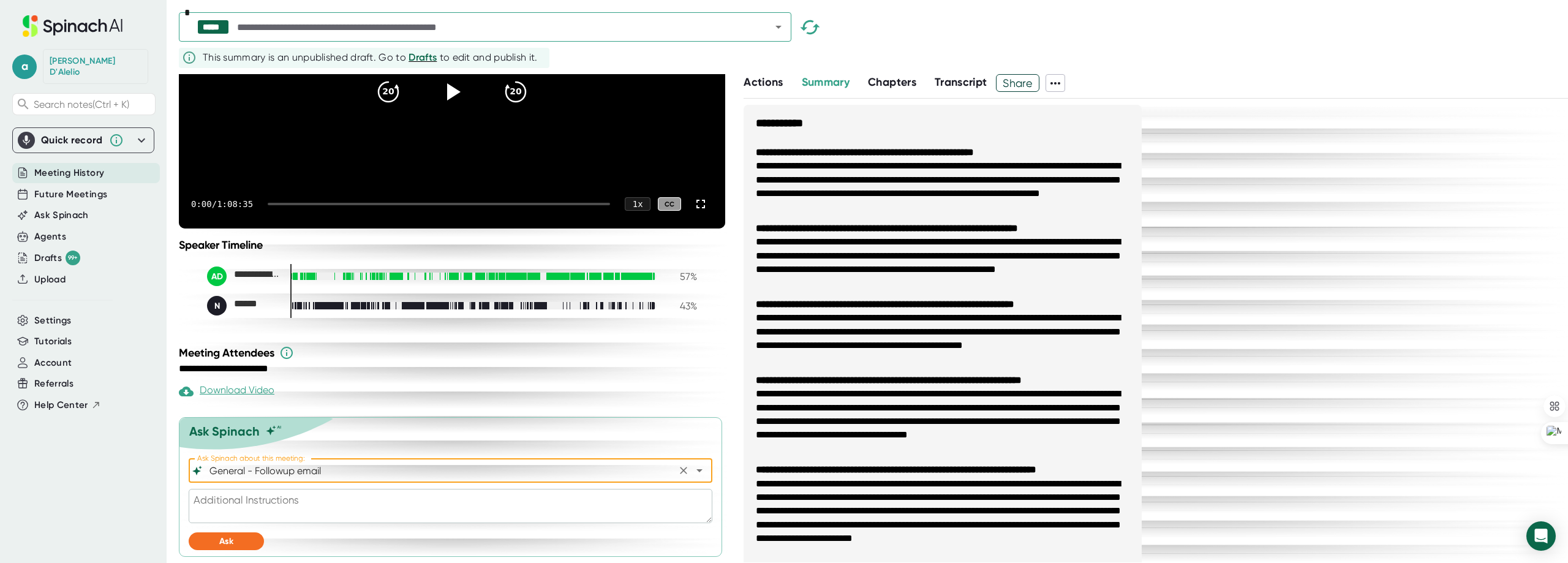
scroll to position [229, 0]
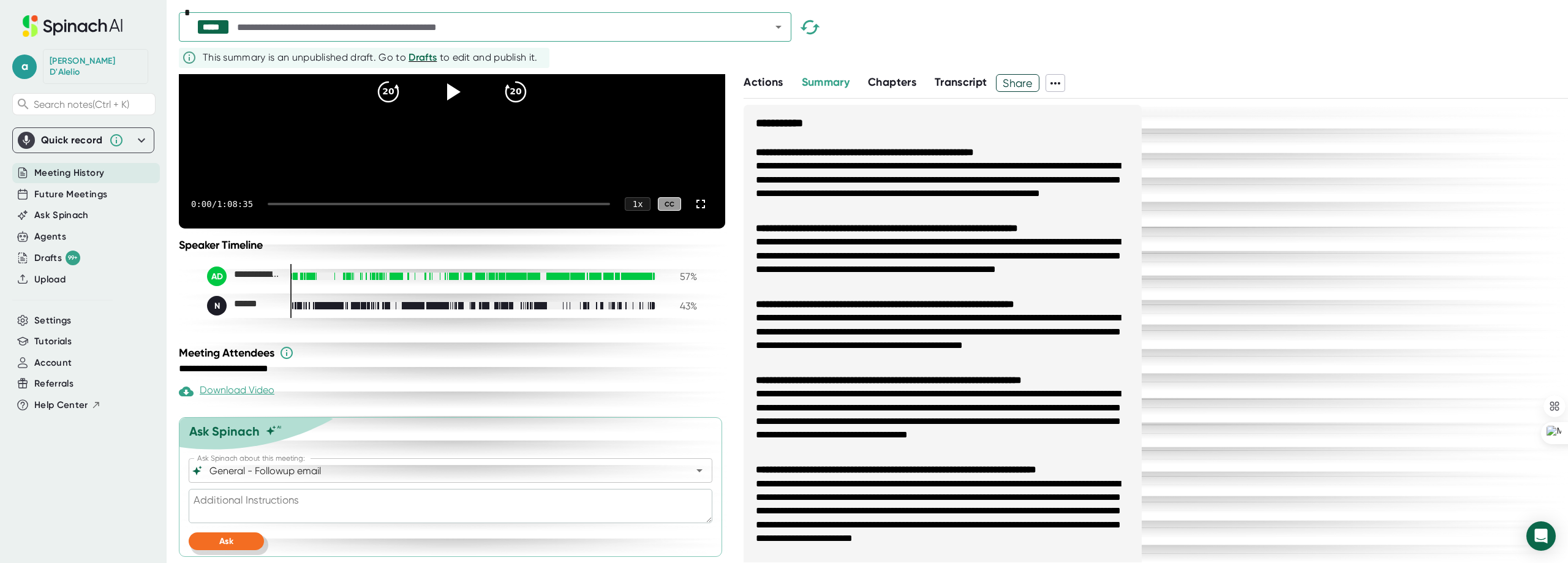
click at [237, 540] on button "Ask" at bounding box center [226, 541] width 75 height 17
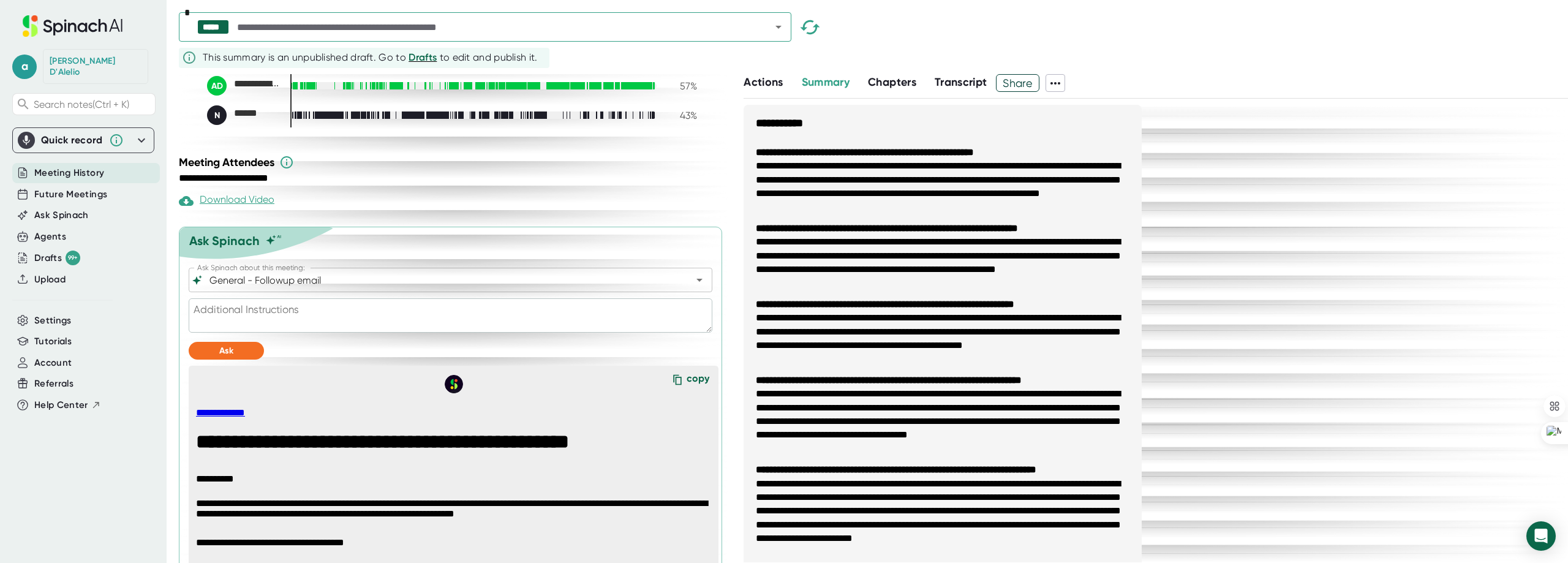
scroll to position [443, 0]
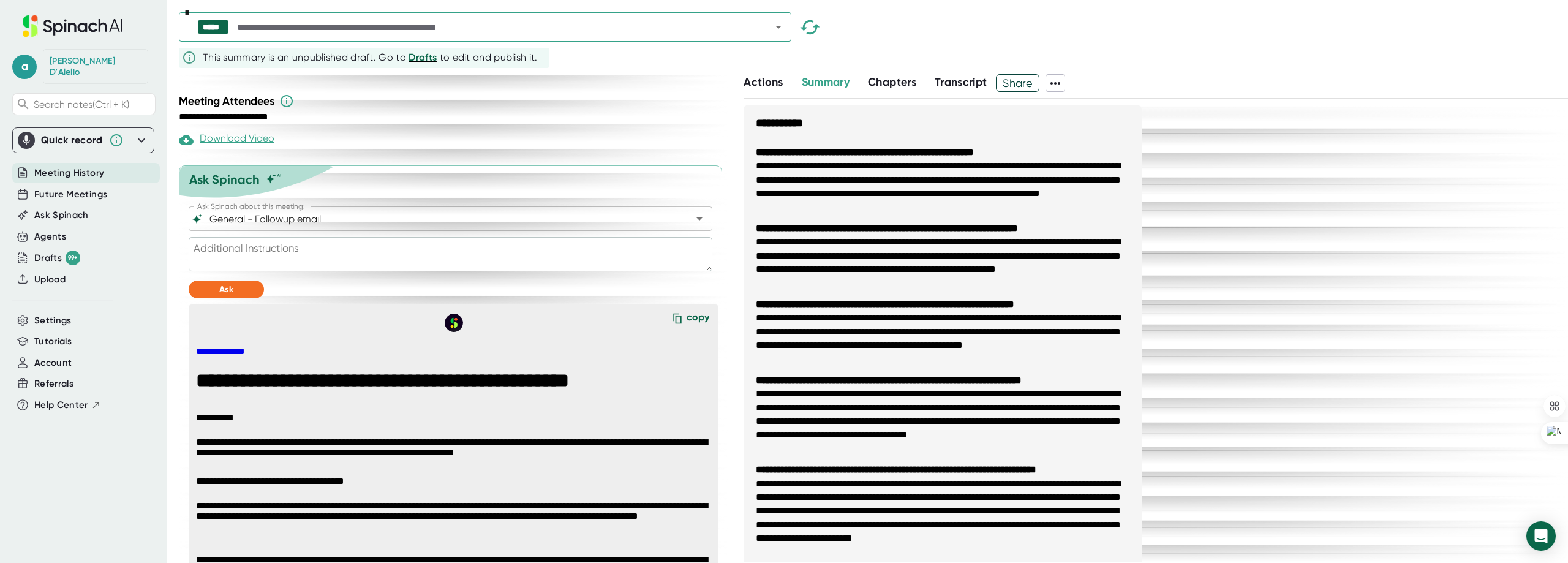
click at [687, 328] on div "copy" at bounding box center [698, 319] width 23 height 17
type textarea "x"
